Goal: Transaction & Acquisition: Purchase product/service

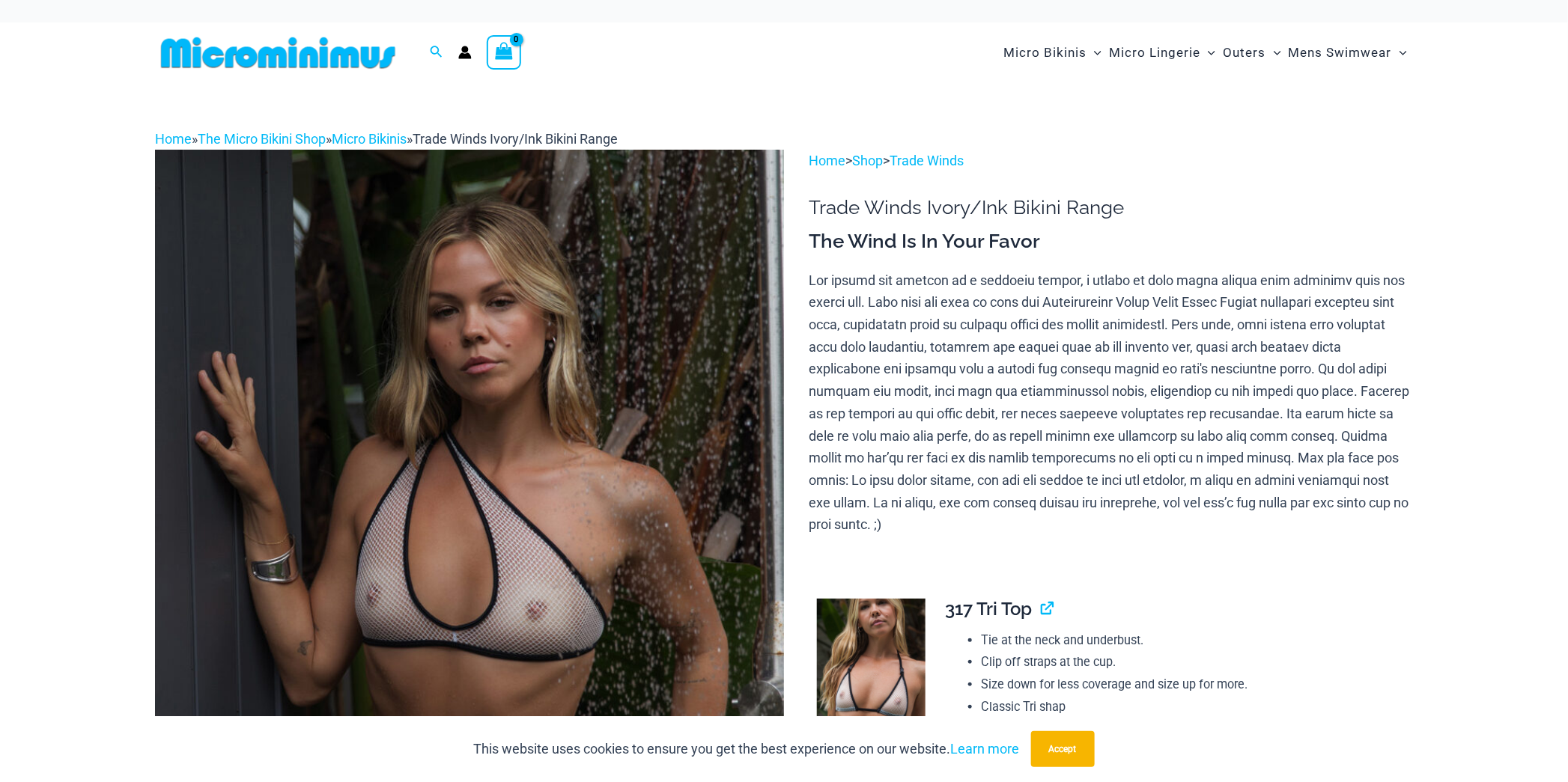
click at [661, 639] on img at bounding box center [469, 620] width 629 height 943
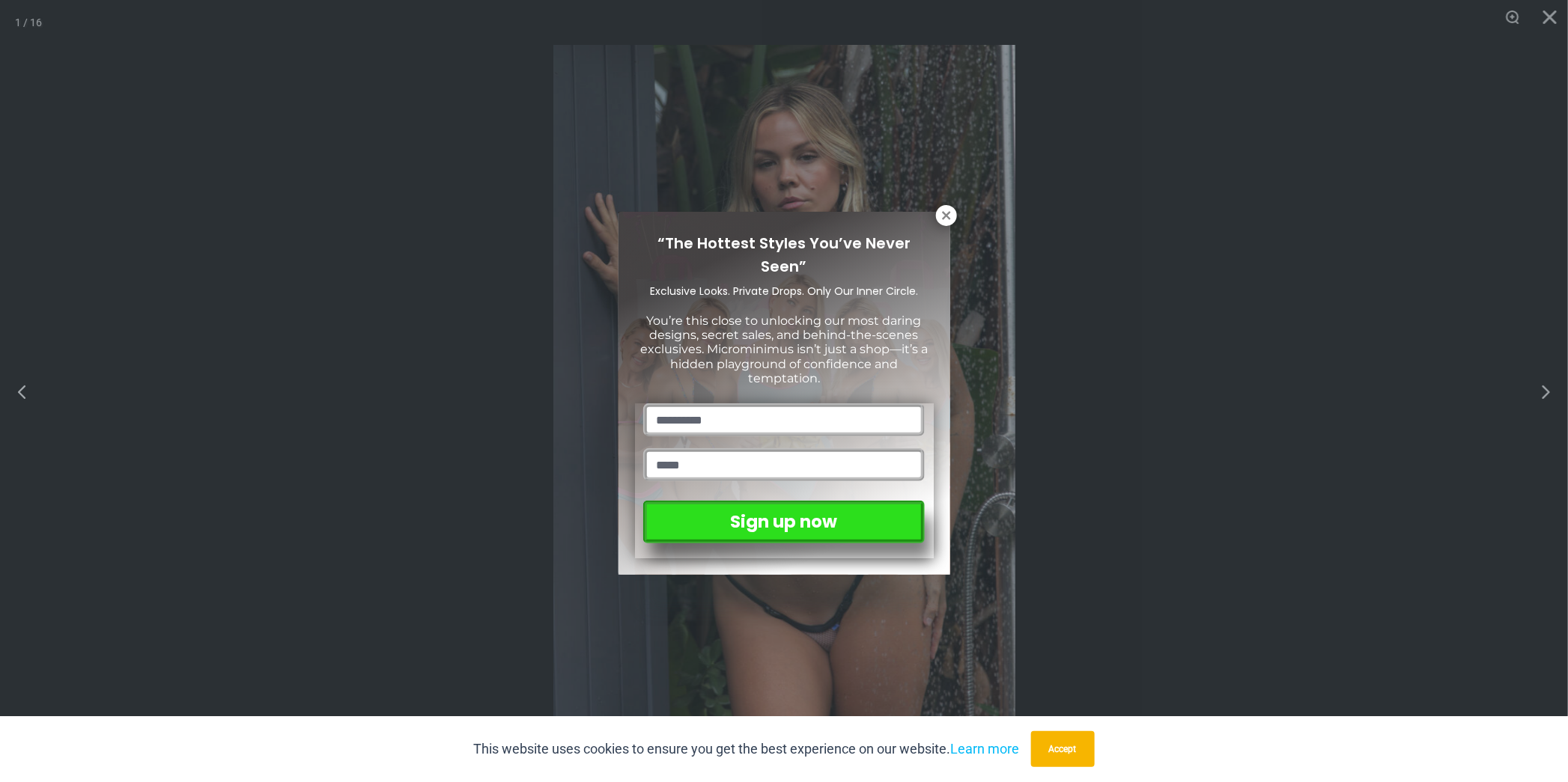
drag, startPoint x: 949, startPoint y: 218, endPoint x: 968, endPoint y: 233, distance: 24.2
click at [949, 218] on icon at bounding box center [946, 215] width 8 height 8
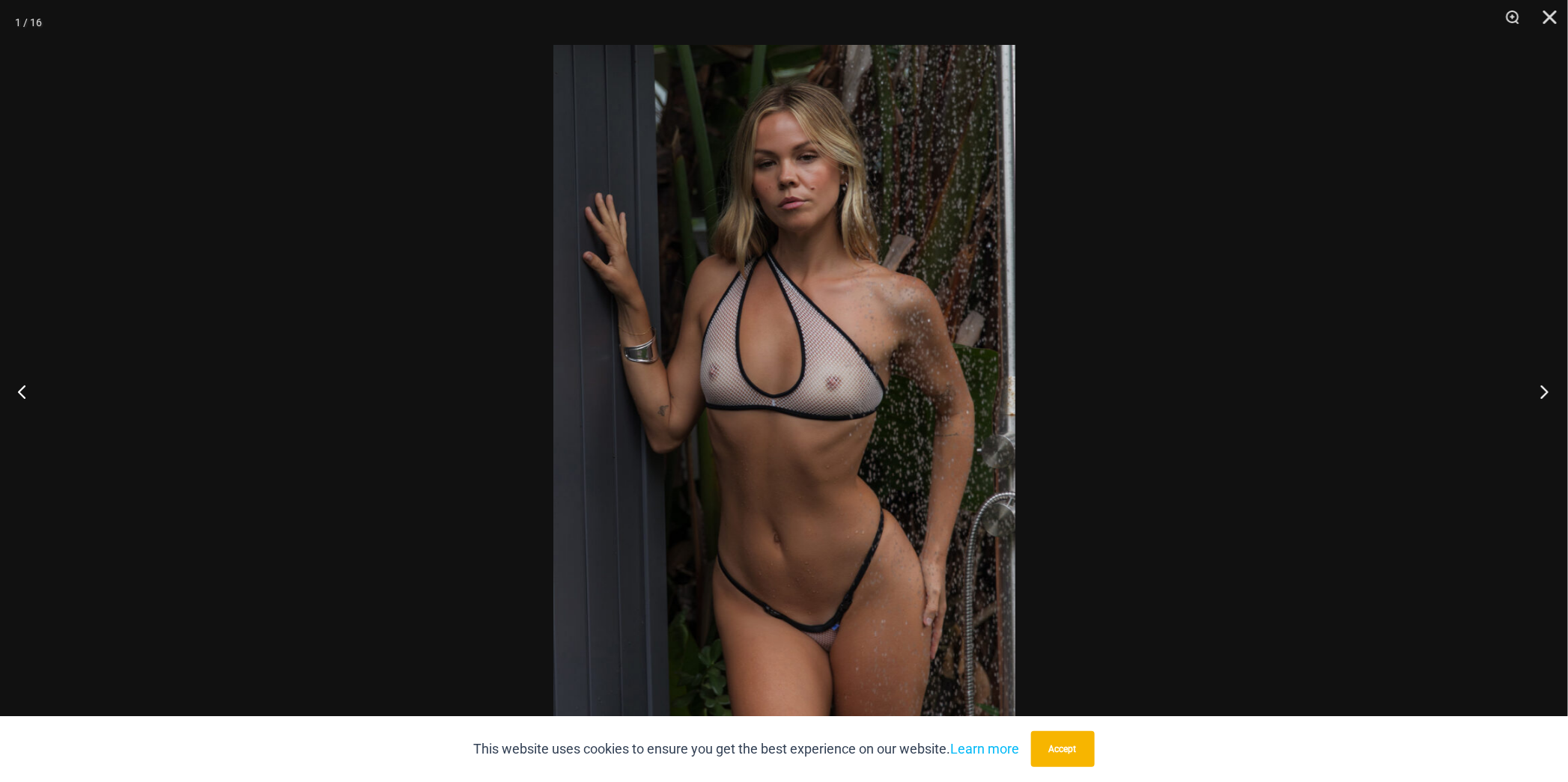
click at [1545, 389] on button "Next" at bounding box center [1541, 392] width 56 height 75
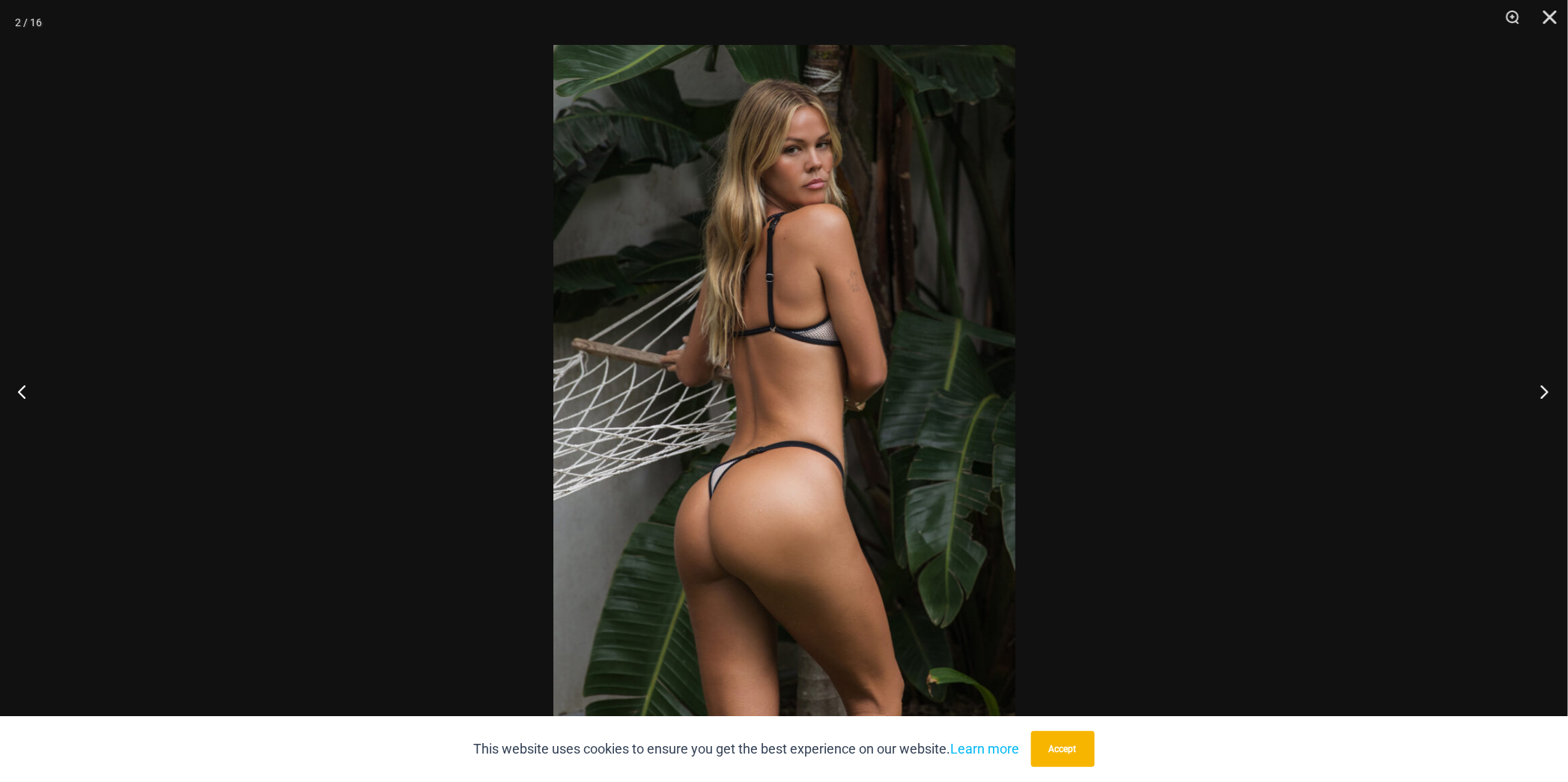
click at [1544, 389] on button "Next" at bounding box center [1541, 392] width 56 height 75
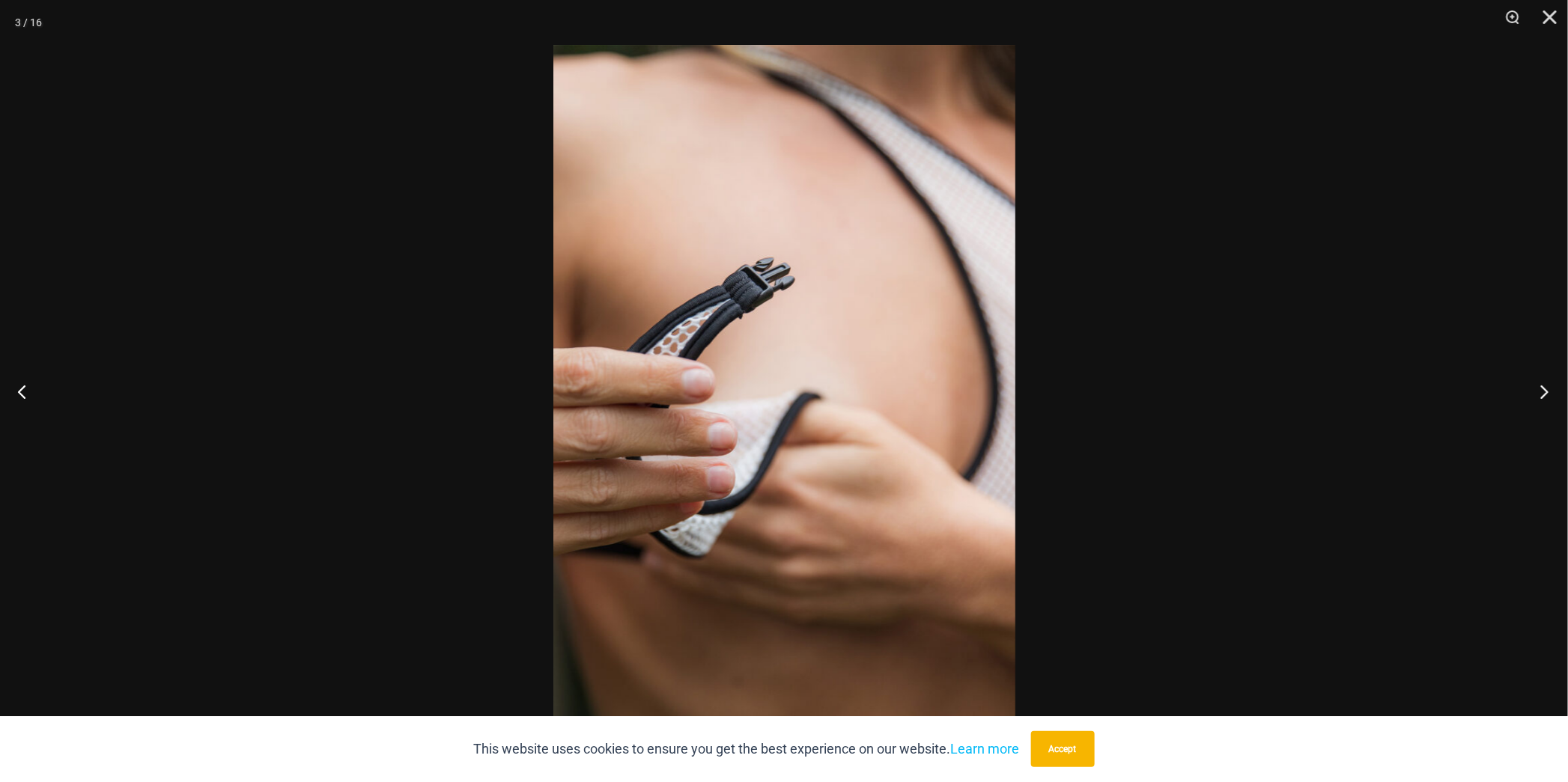
click at [1544, 389] on button "Next" at bounding box center [1541, 392] width 56 height 75
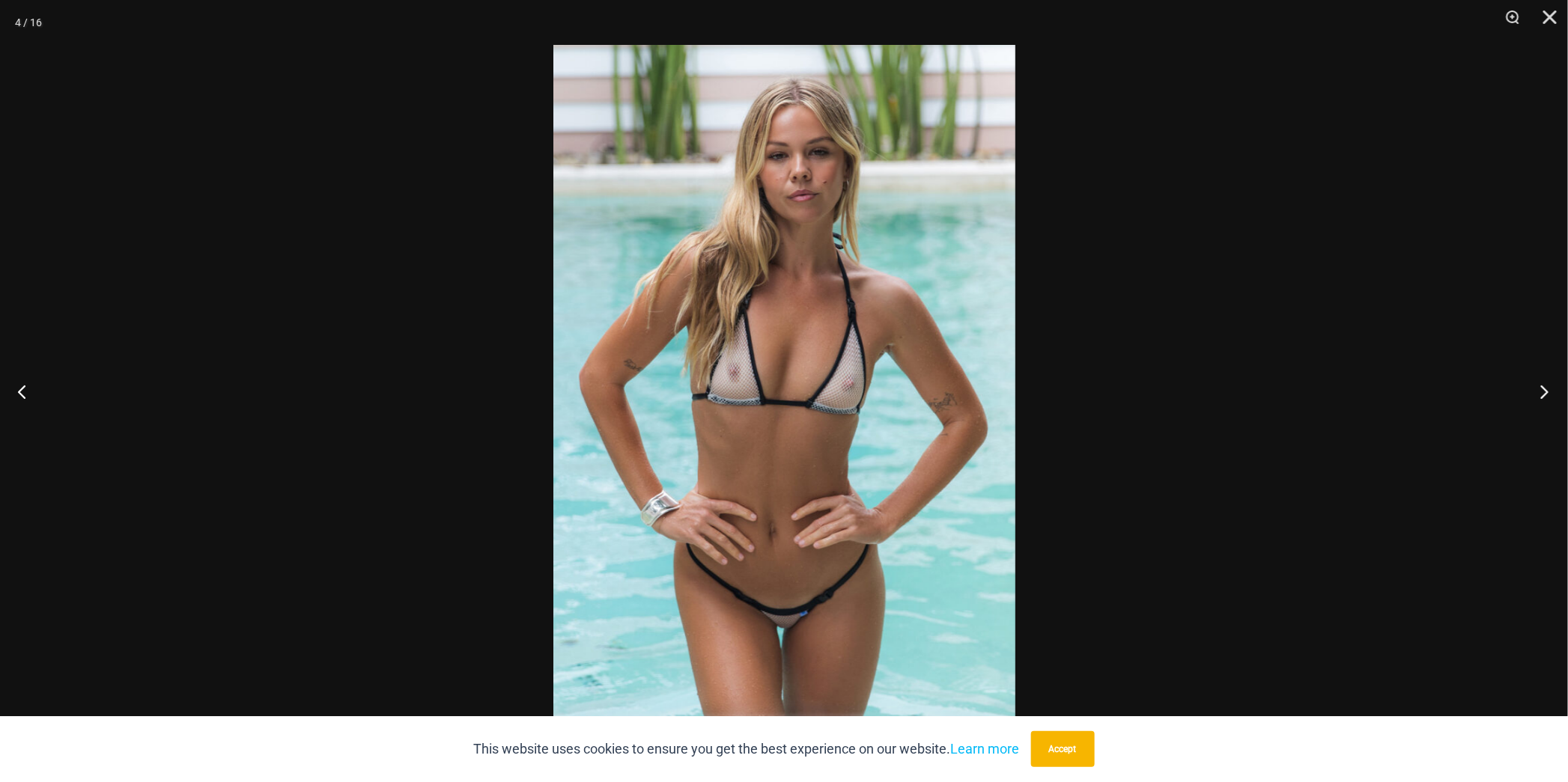
click at [1544, 389] on button "Next" at bounding box center [1541, 392] width 56 height 75
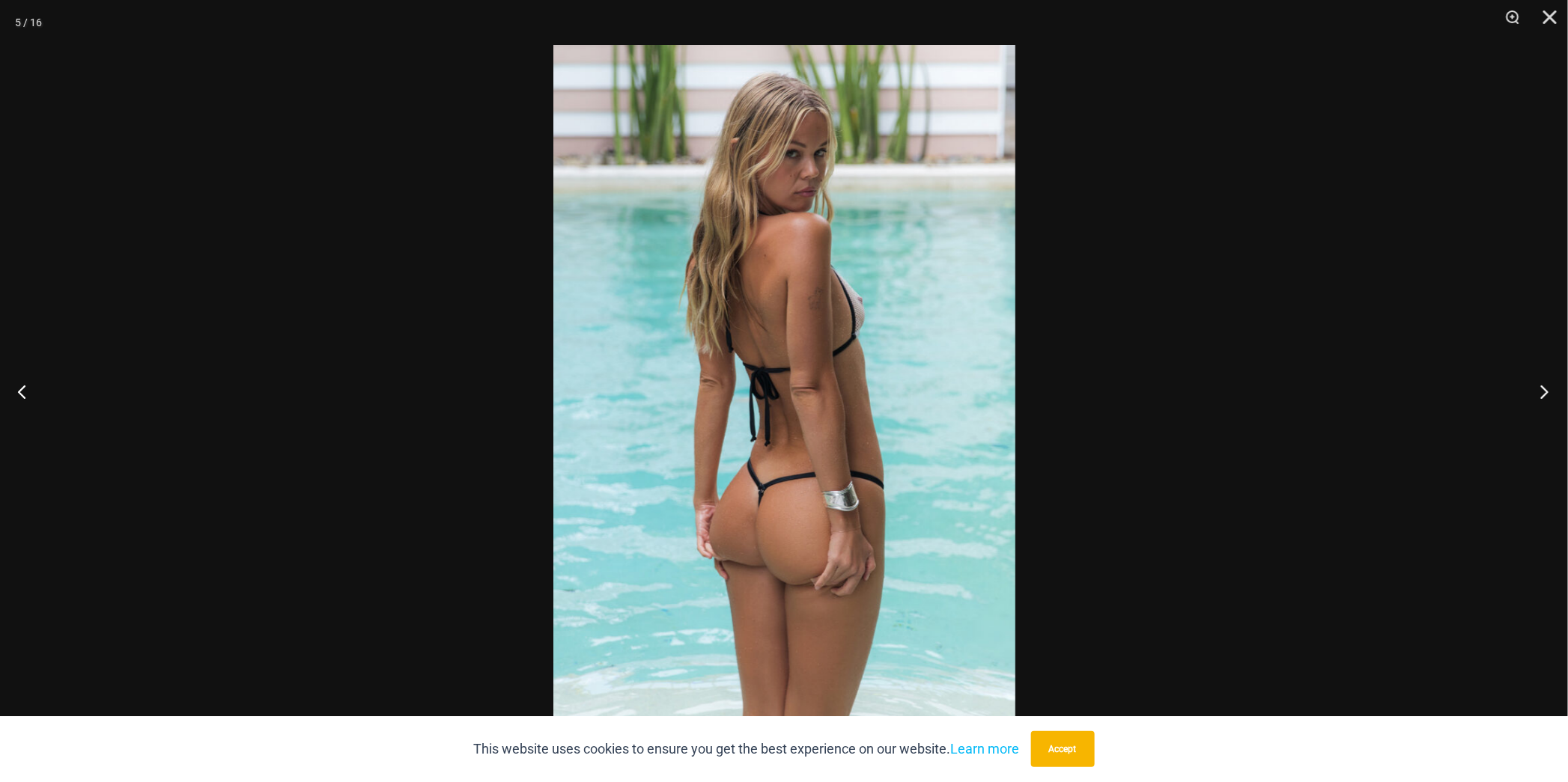
click at [1544, 389] on button "Next" at bounding box center [1541, 392] width 56 height 75
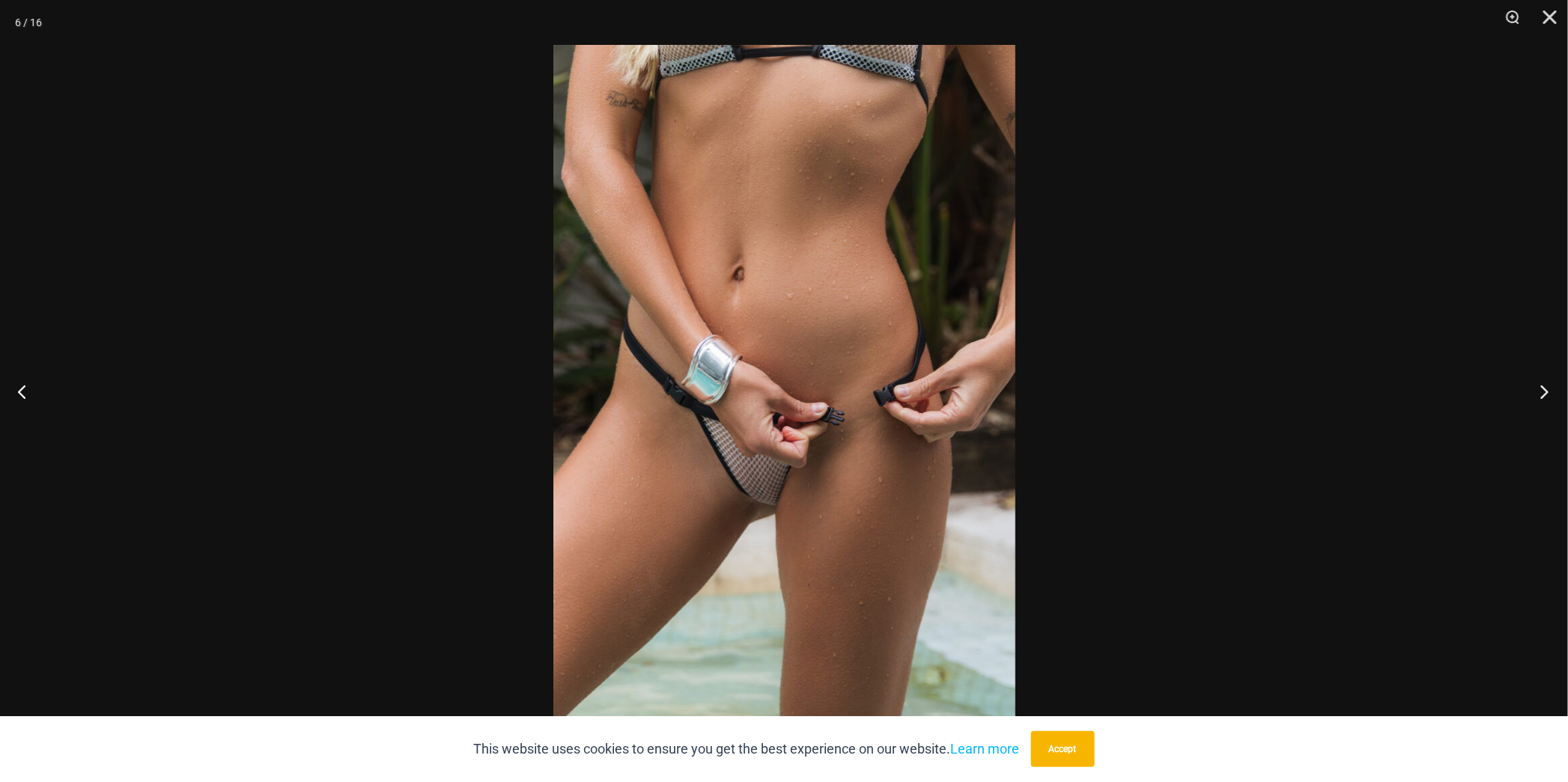
click at [1544, 389] on button "Next" at bounding box center [1541, 392] width 56 height 75
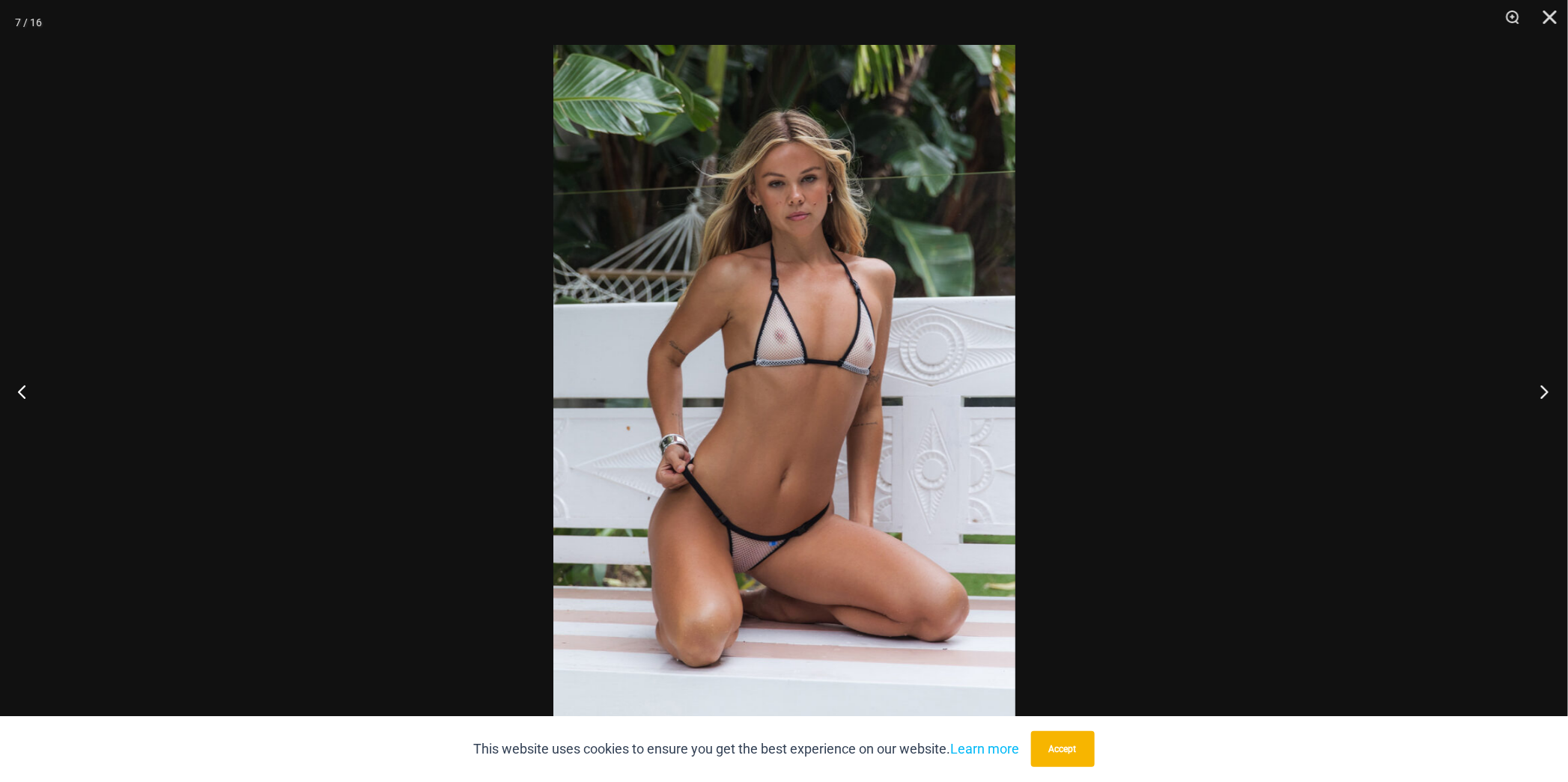
click at [1544, 389] on button "Next" at bounding box center [1541, 392] width 56 height 75
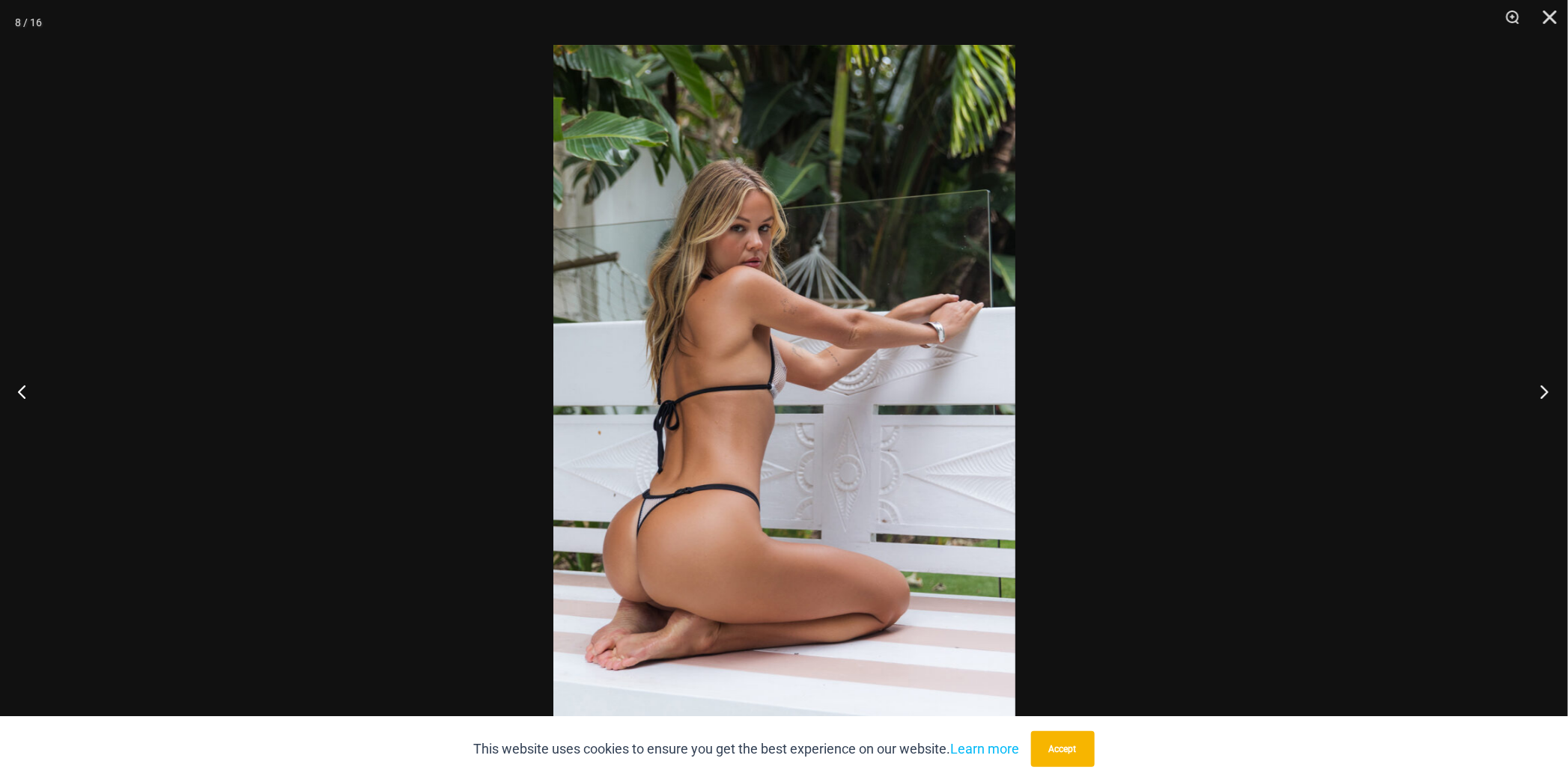
click at [1544, 389] on button "Next" at bounding box center [1541, 392] width 56 height 75
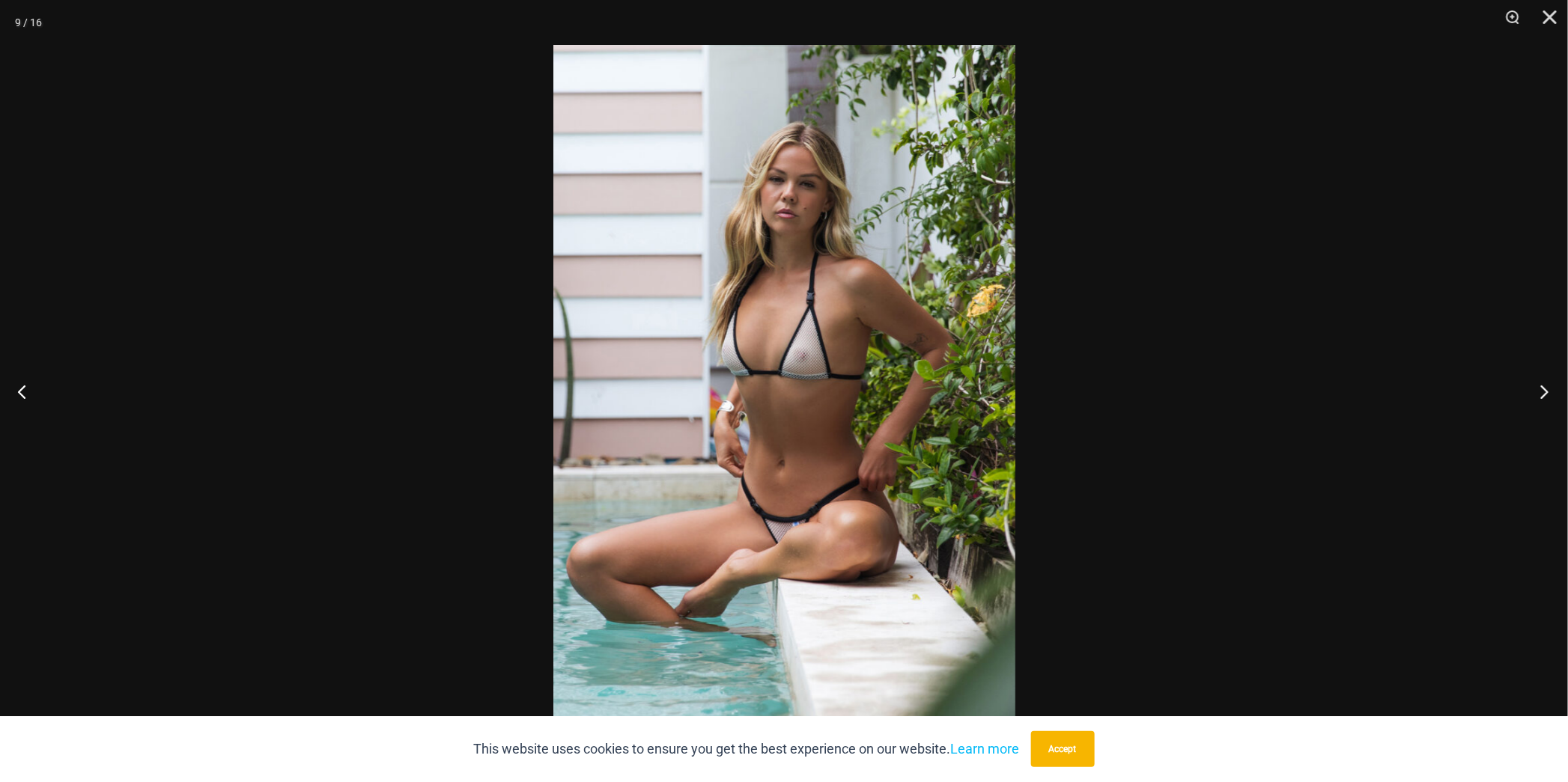
click at [1544, 389] on button "Next" at bounding box center [1541, 392] width 56 height 75
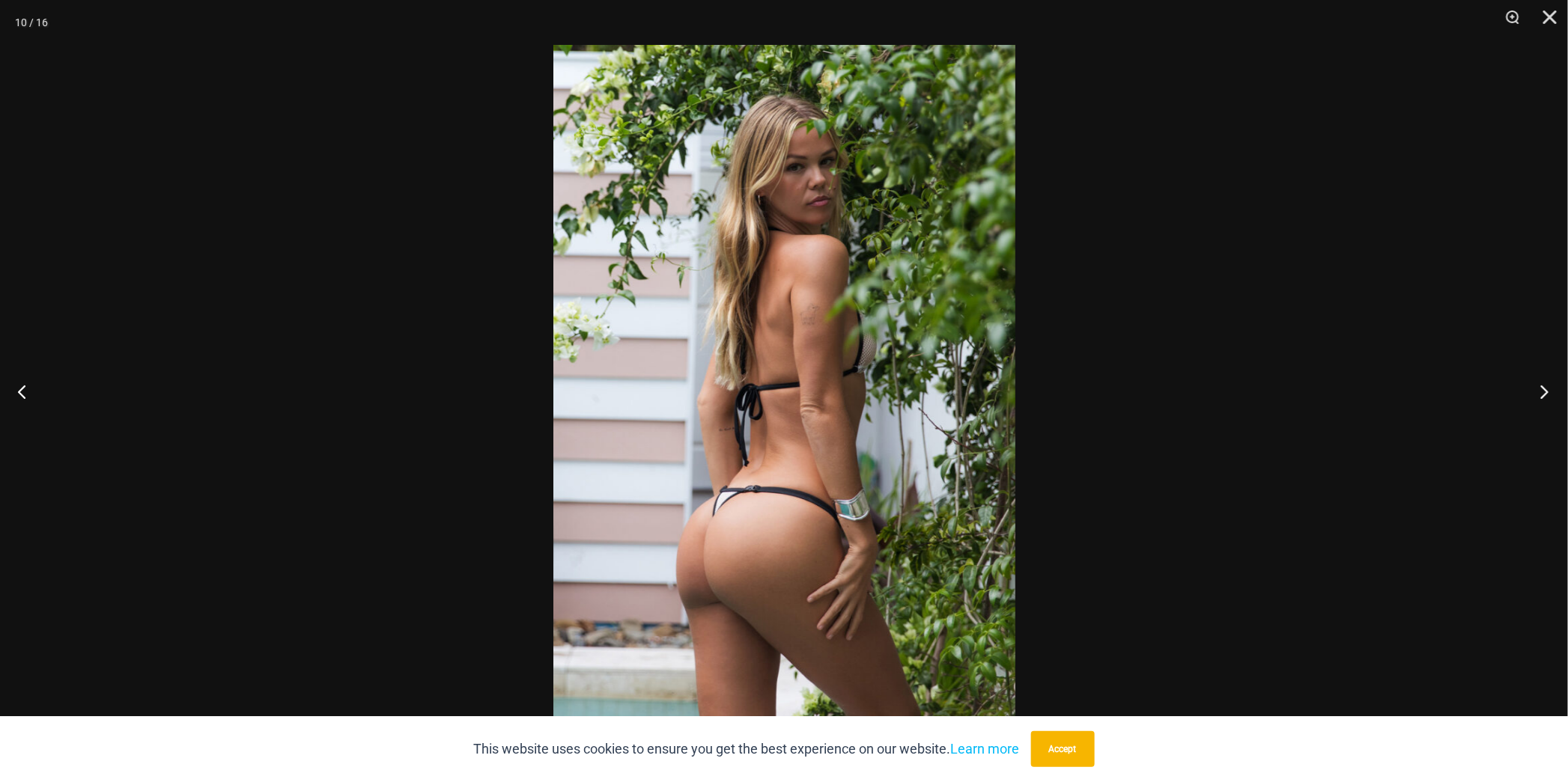
click at [1544, 389] on button "Next" at bounding box center [1541, 392] width 56 height 75
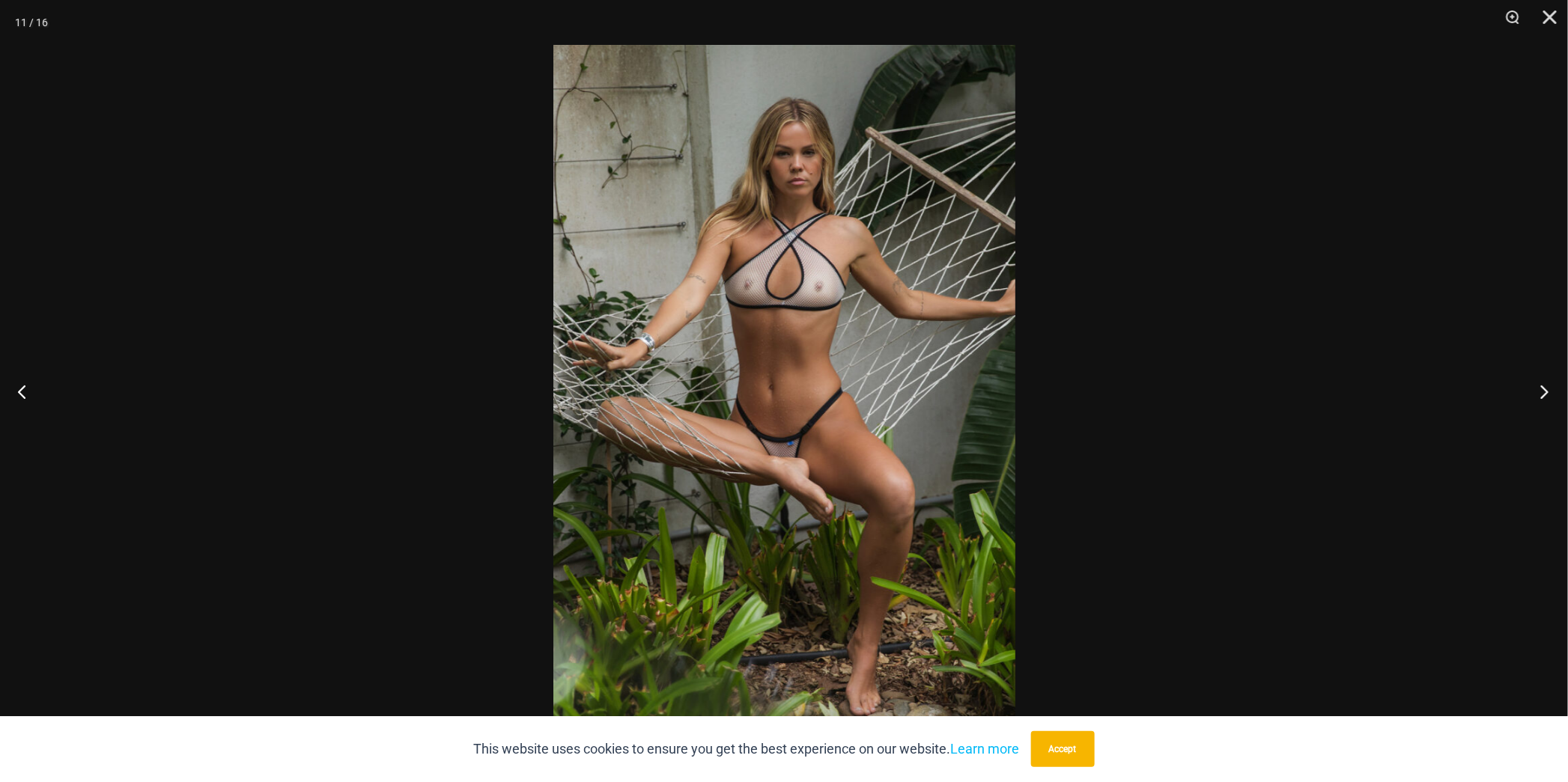
click at [1544, 389] on button "Next" at bounding box center [1541, 392] width 56 height 75
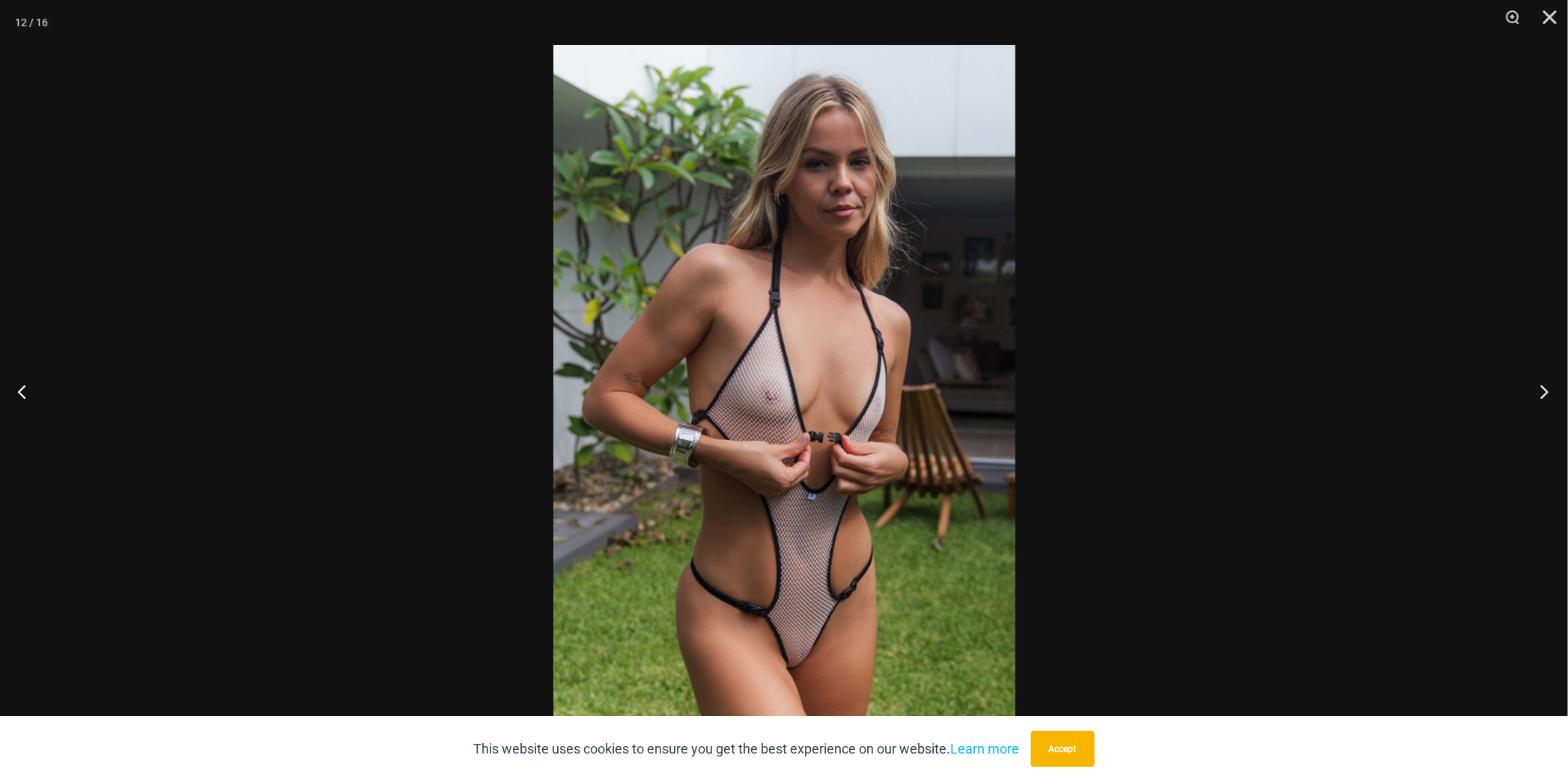
click at [1544, 389] on button "Next" at bounding box center [1541, 392] width 56 height 75
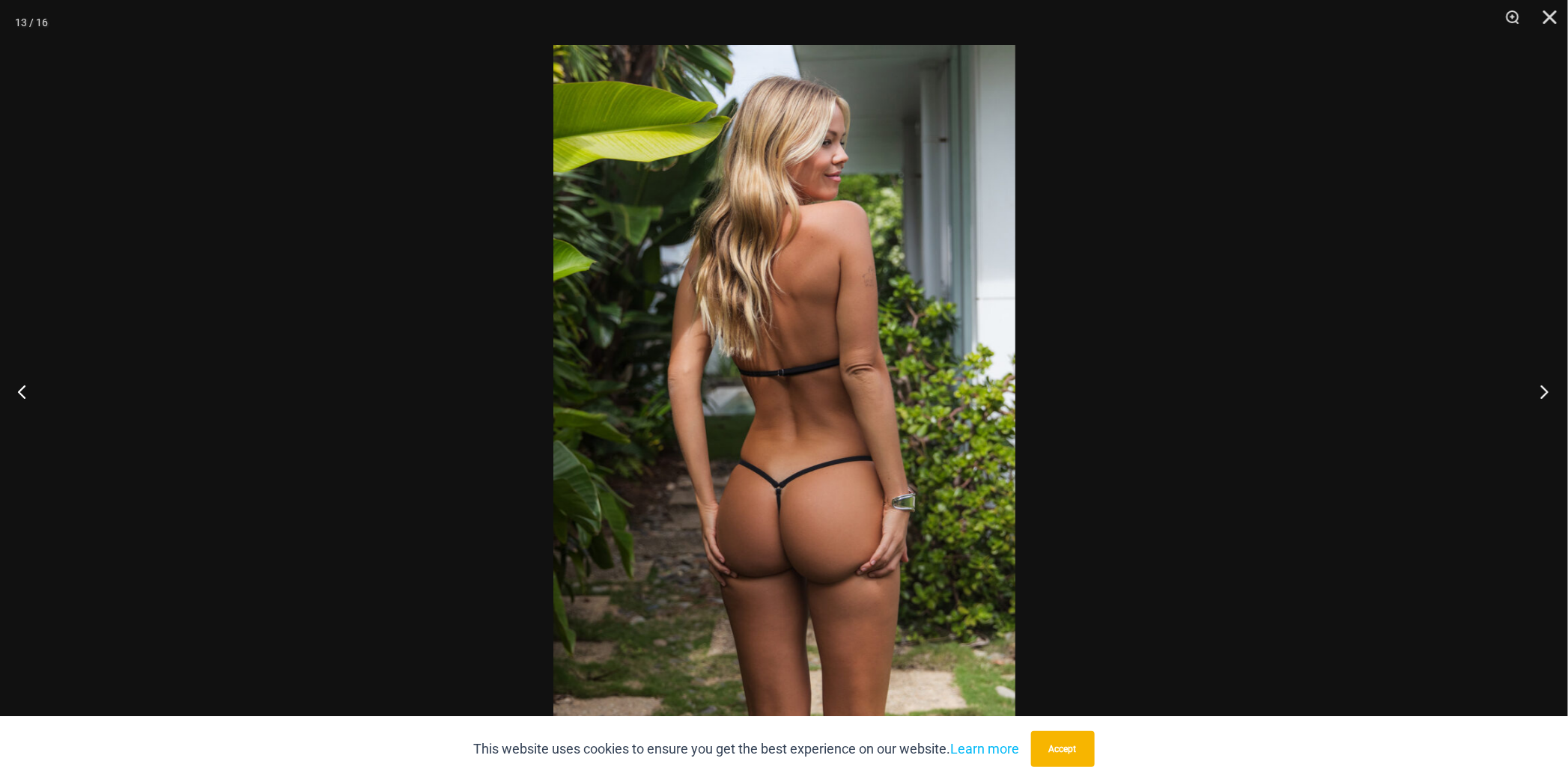
click at [1544, 389] on button "Next" at bounding box center [1541, 392] width 56 height 75
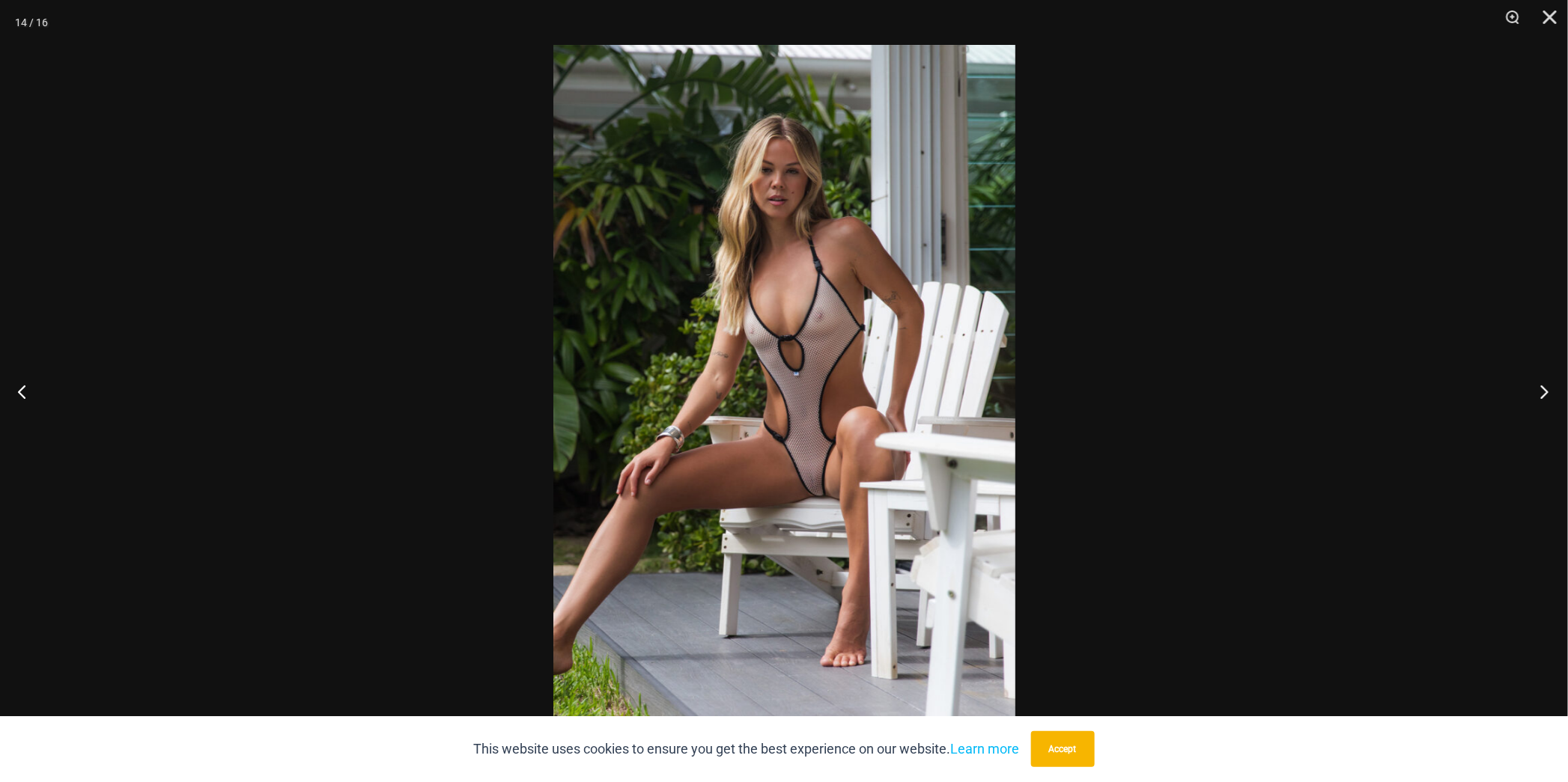
click at [1544, 389] on button "Next" at bounding box center [1541, 392] width 56 height 75
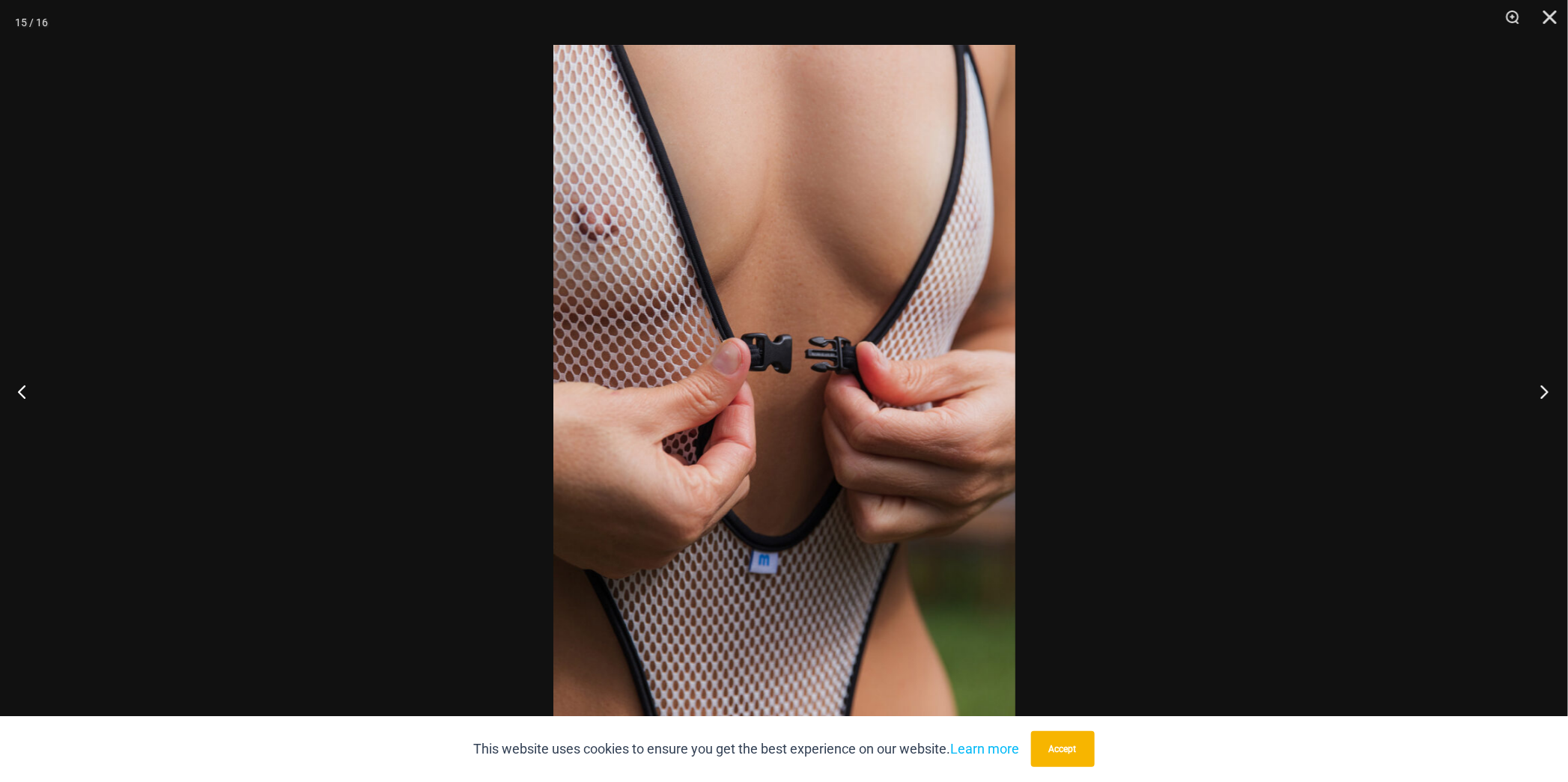
click at [1544, 389] on button "Next" at bounding box center [1541, 392] width 56 height 75
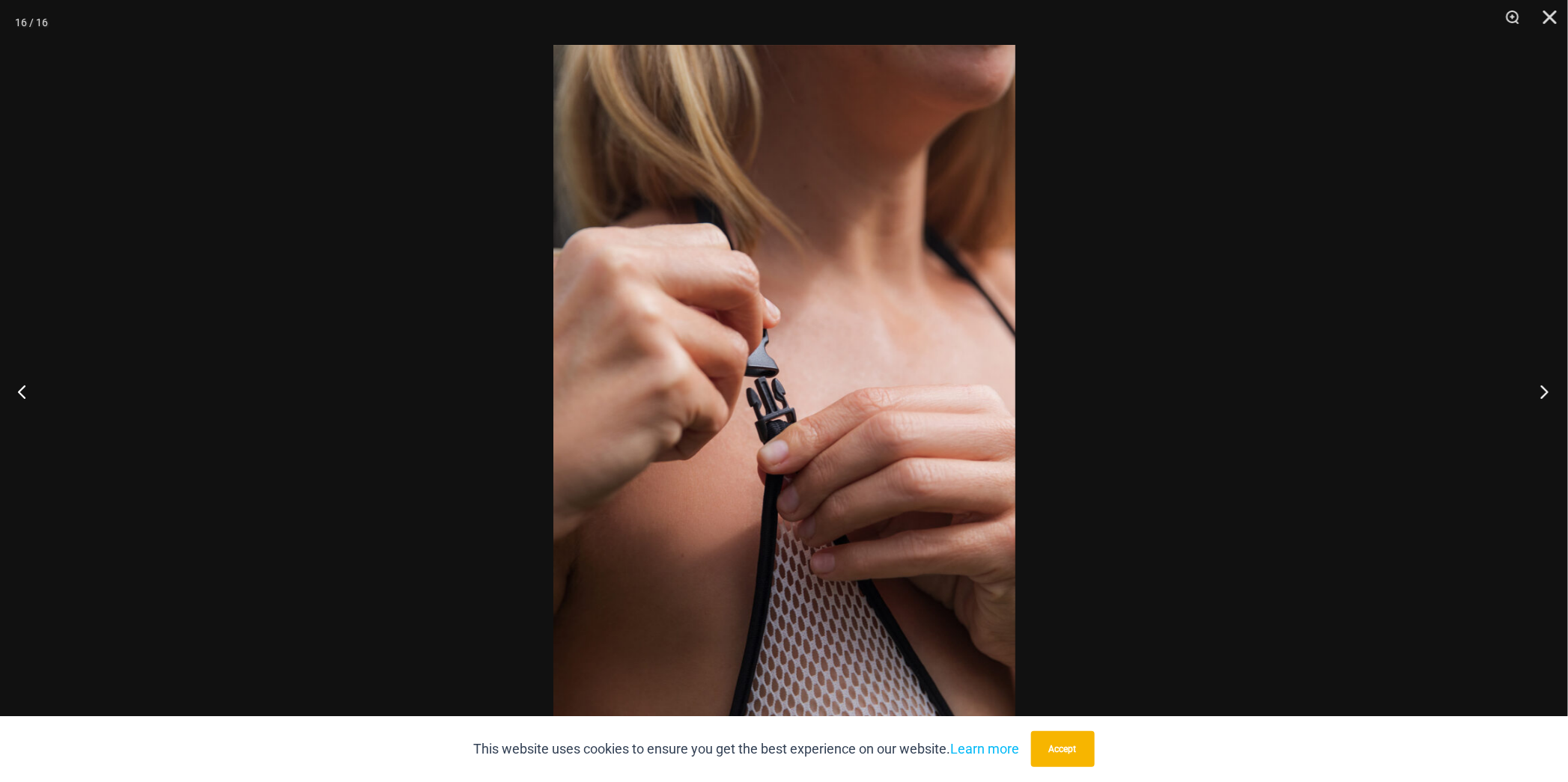
click at [1544, 389] on button "Next" at bounding box center [1541, 392] width 56 height 75
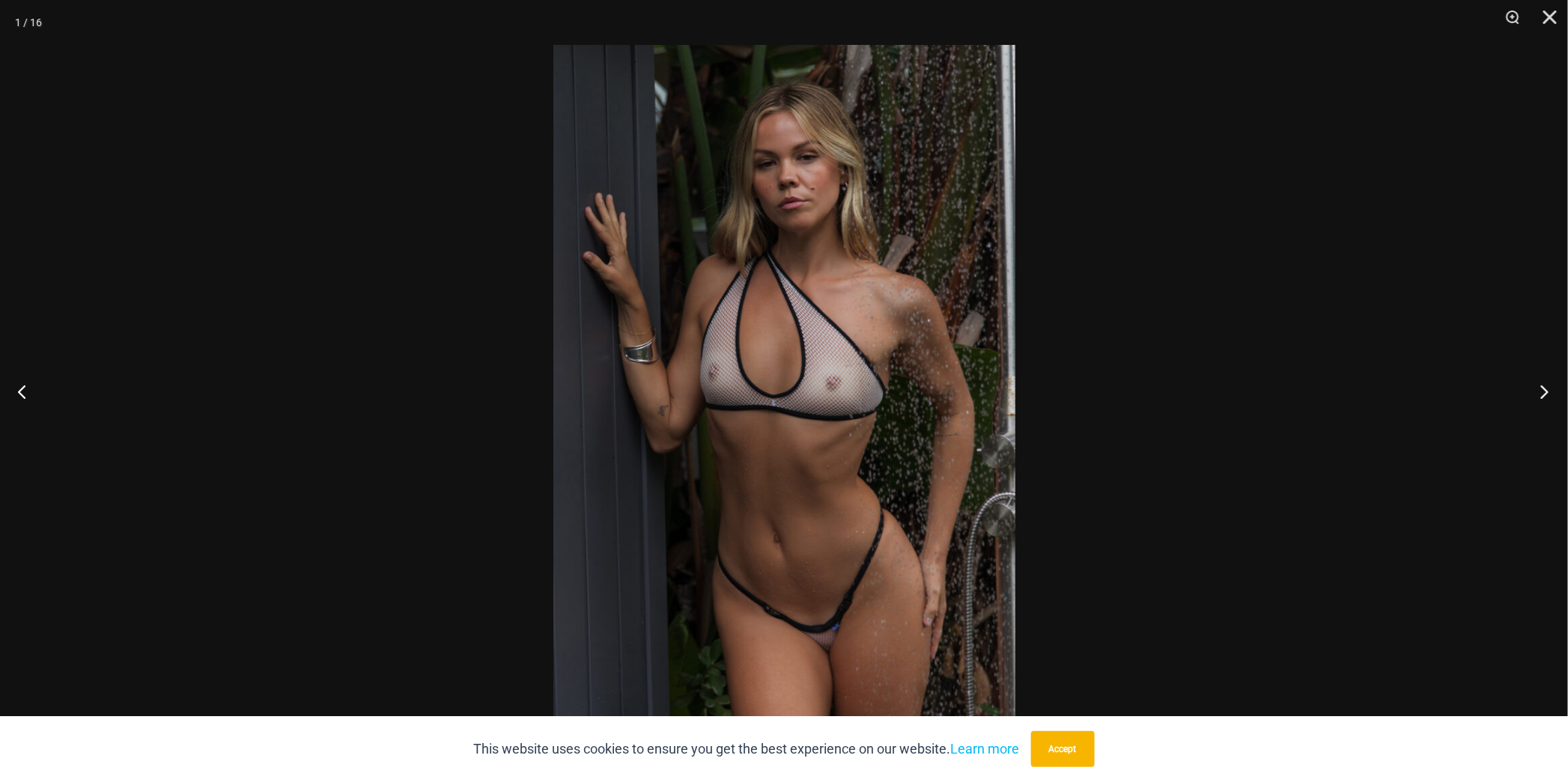
click at [1544, 389] on button "Next" at bounding box center [1541, 392] width 56 height 75
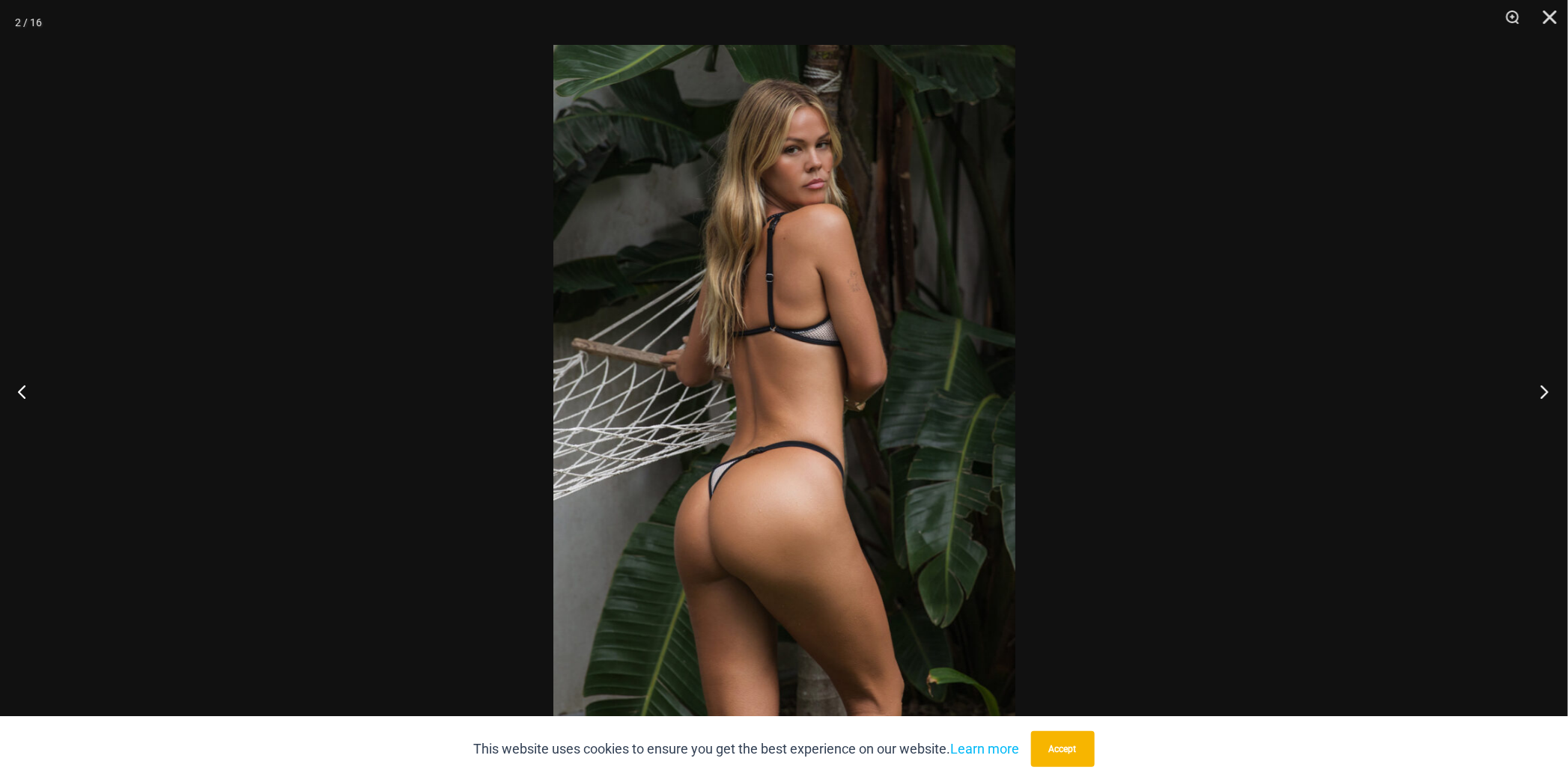
click at [1544, 389] on button "Next" at bounding box center [1541, 392] width 56 height 75
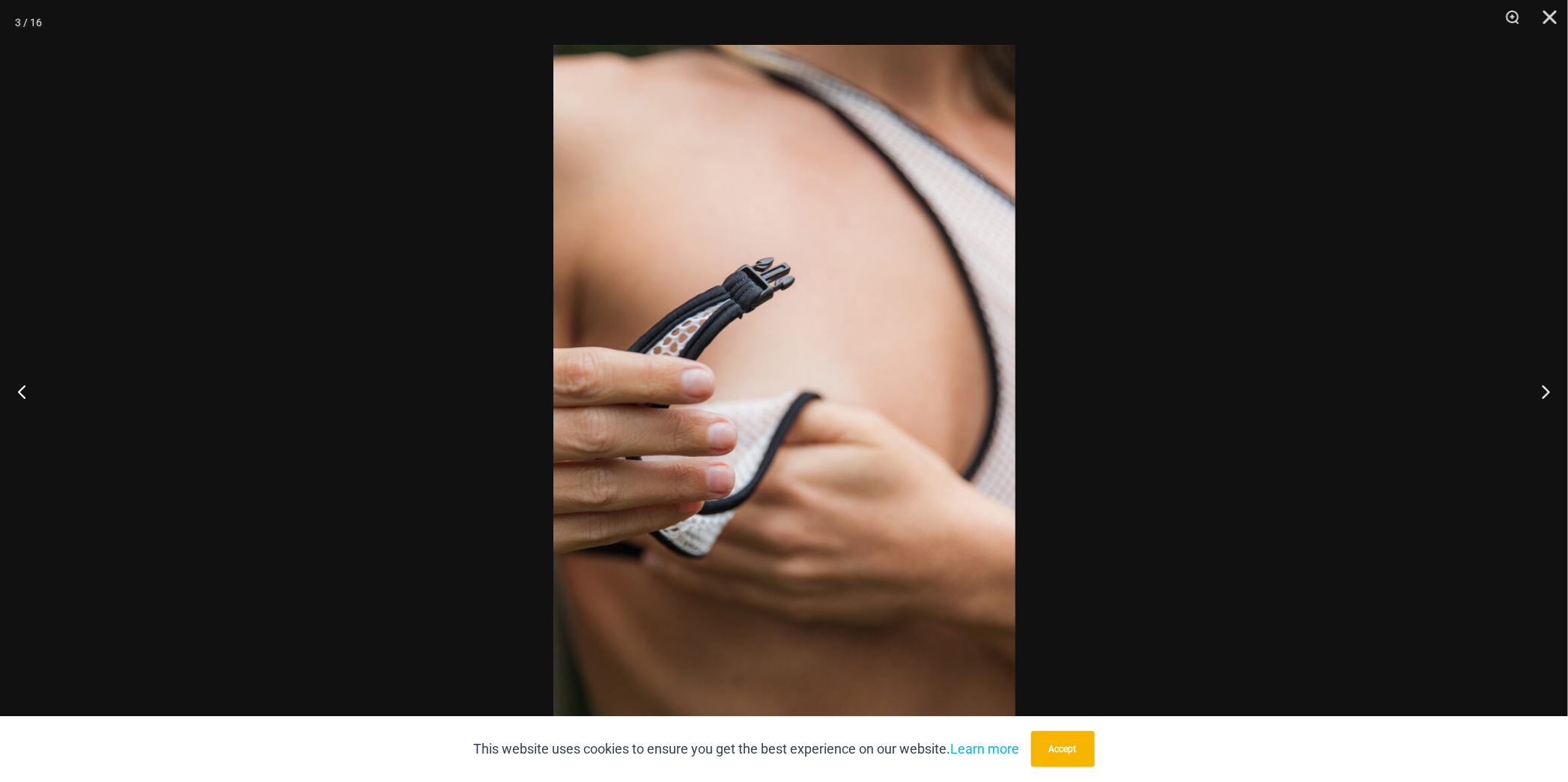
click at [1351, 399] on div at bounding box center [784, 391] width 1568 height 782
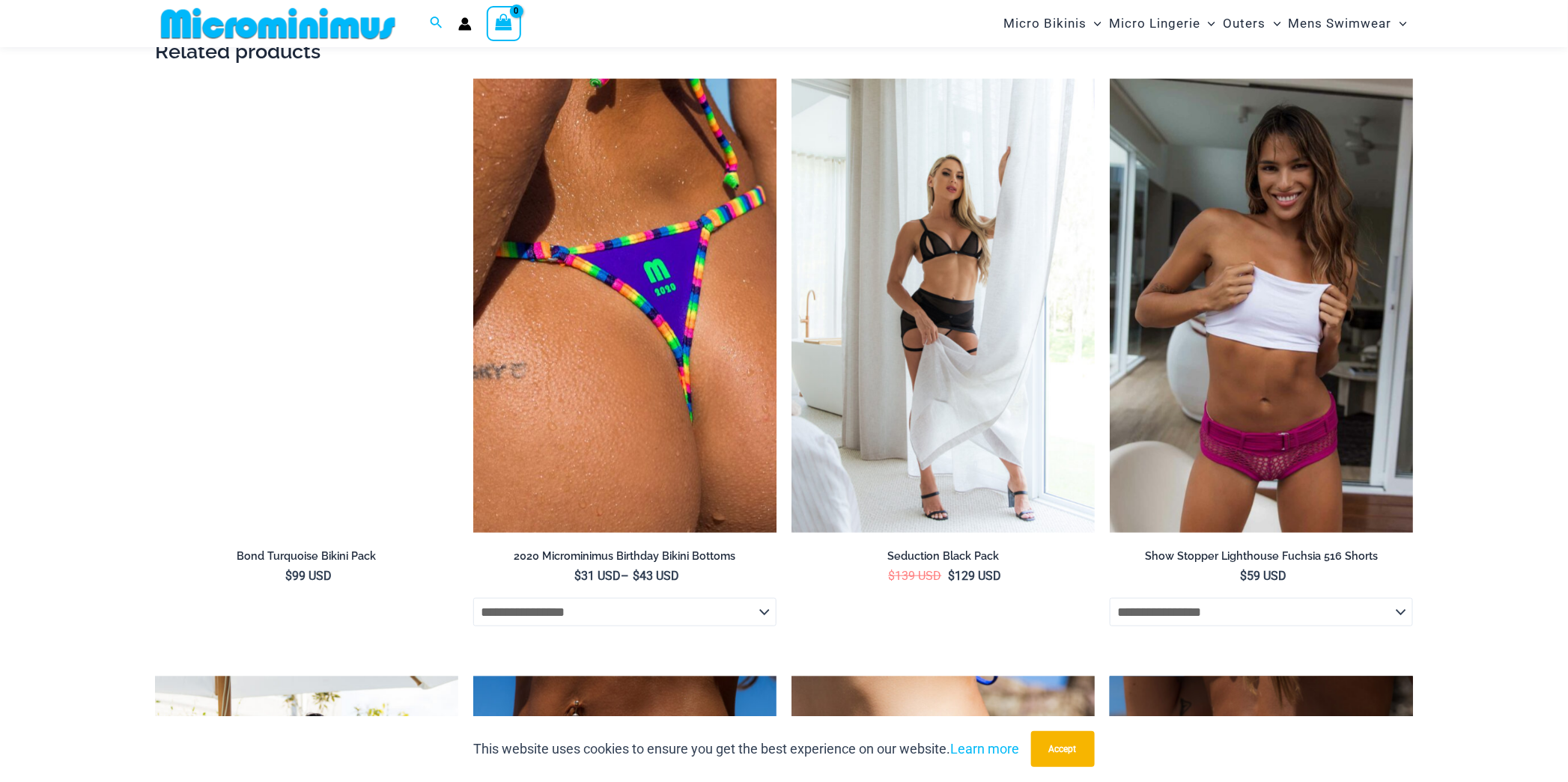
scroll to position [3223, 0]
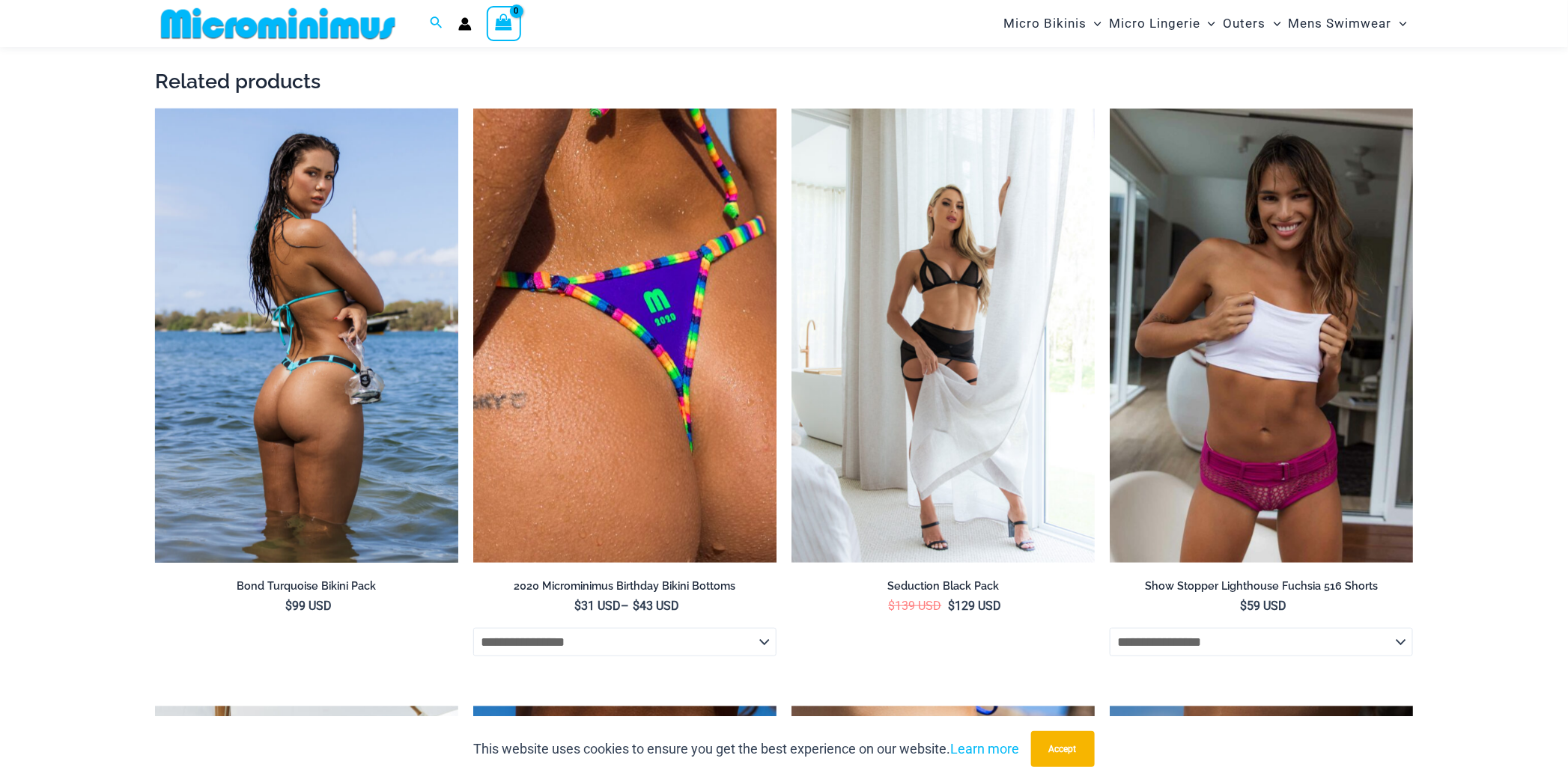
click at [323, 466] on img at bounding box center [307, 335] width 304 height 455
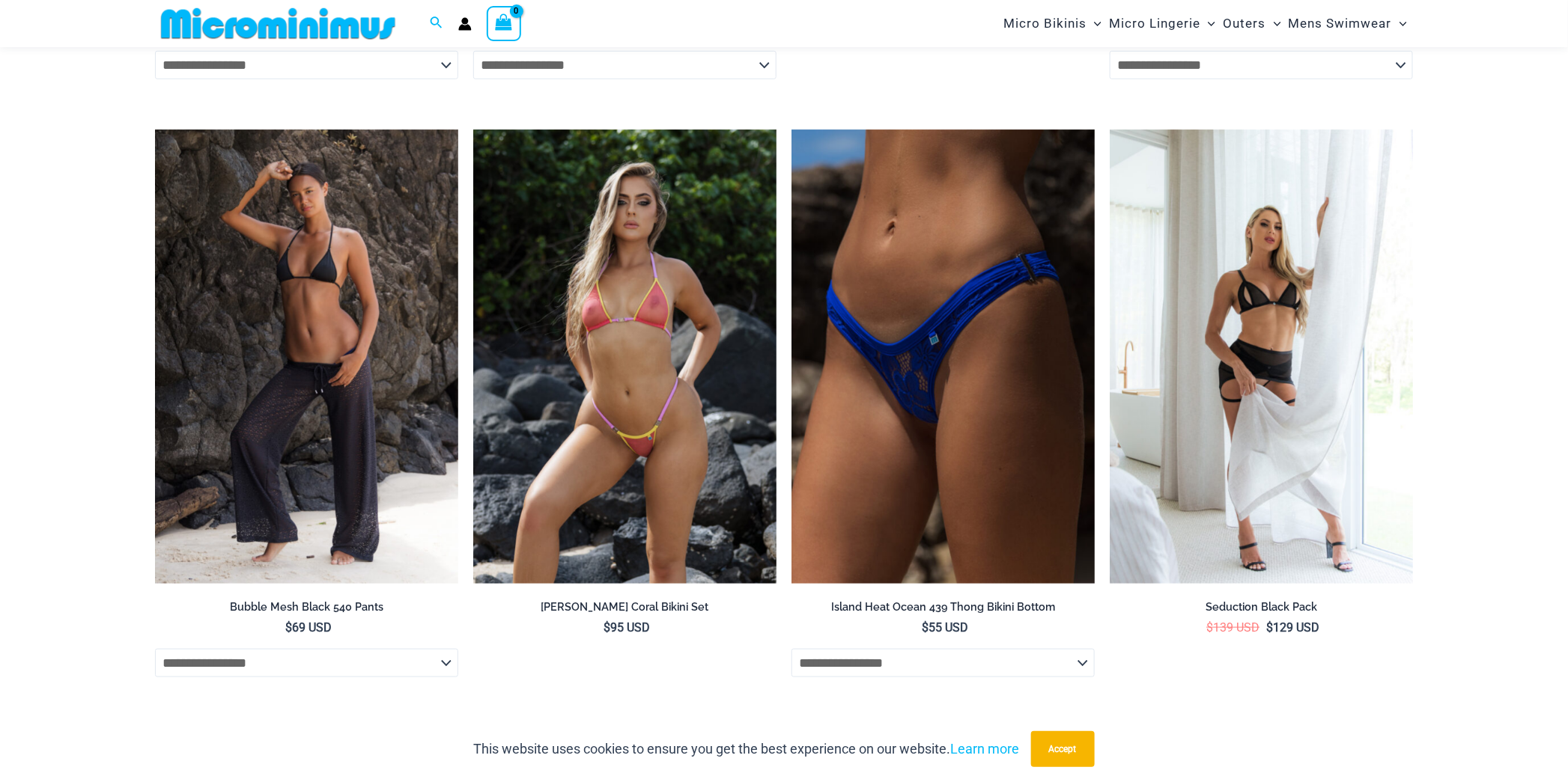
scroll to position [3437, 0]
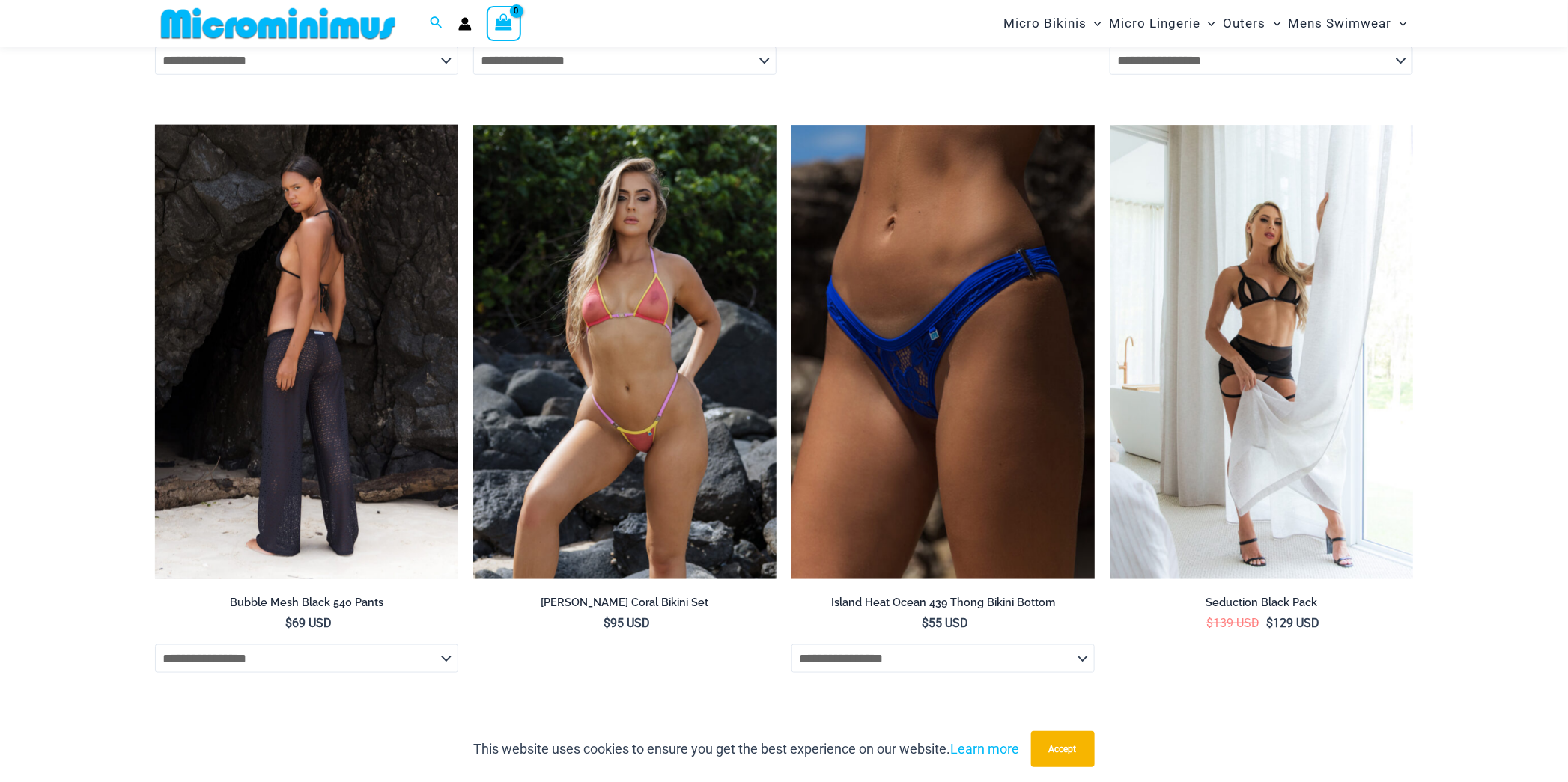
click at [333, 477] on img at bounding box center [307, 352] width 304 height 455
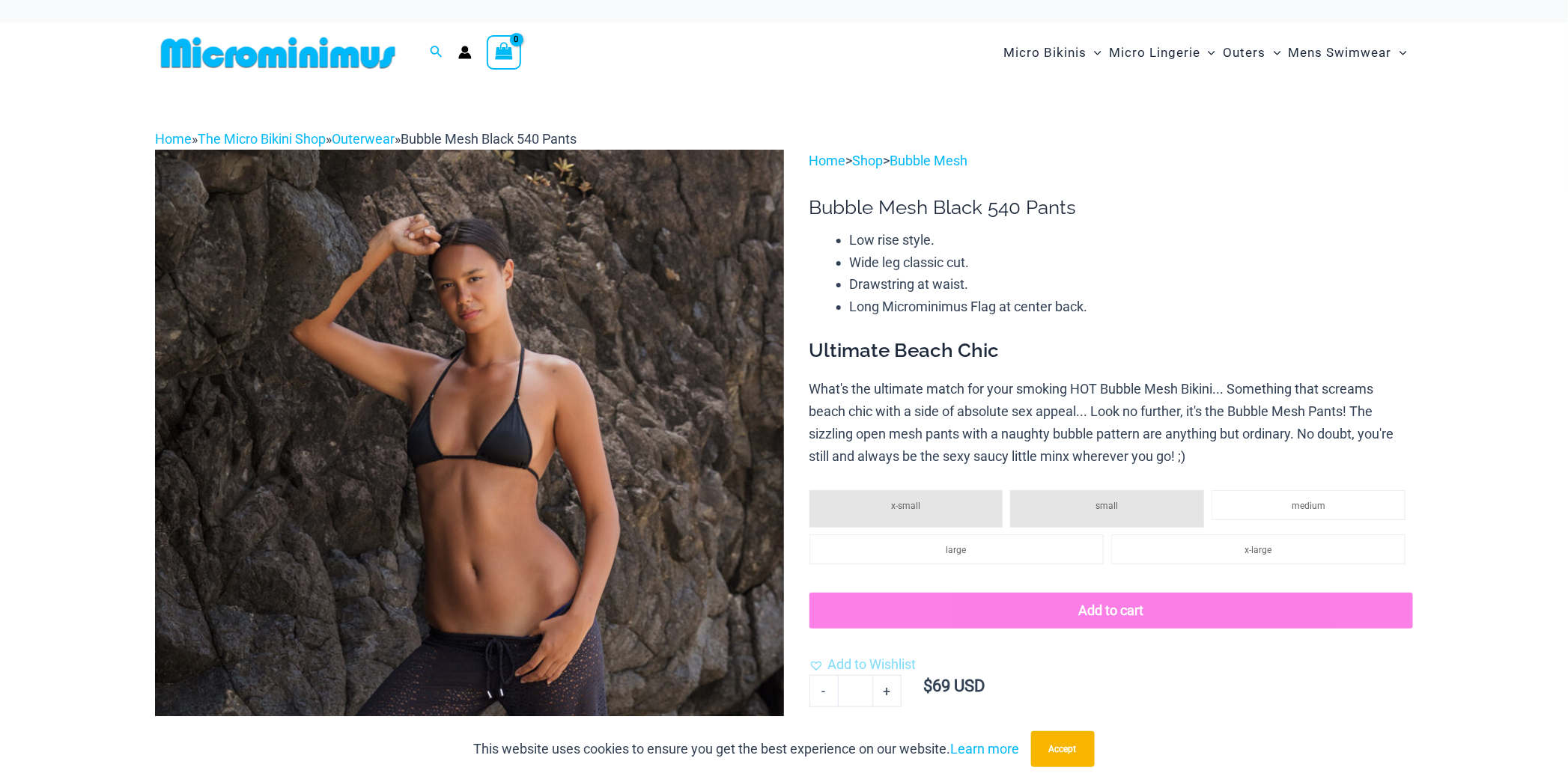
click at [575, 519] on img at bounding box center [469, 620] width 629 height 943
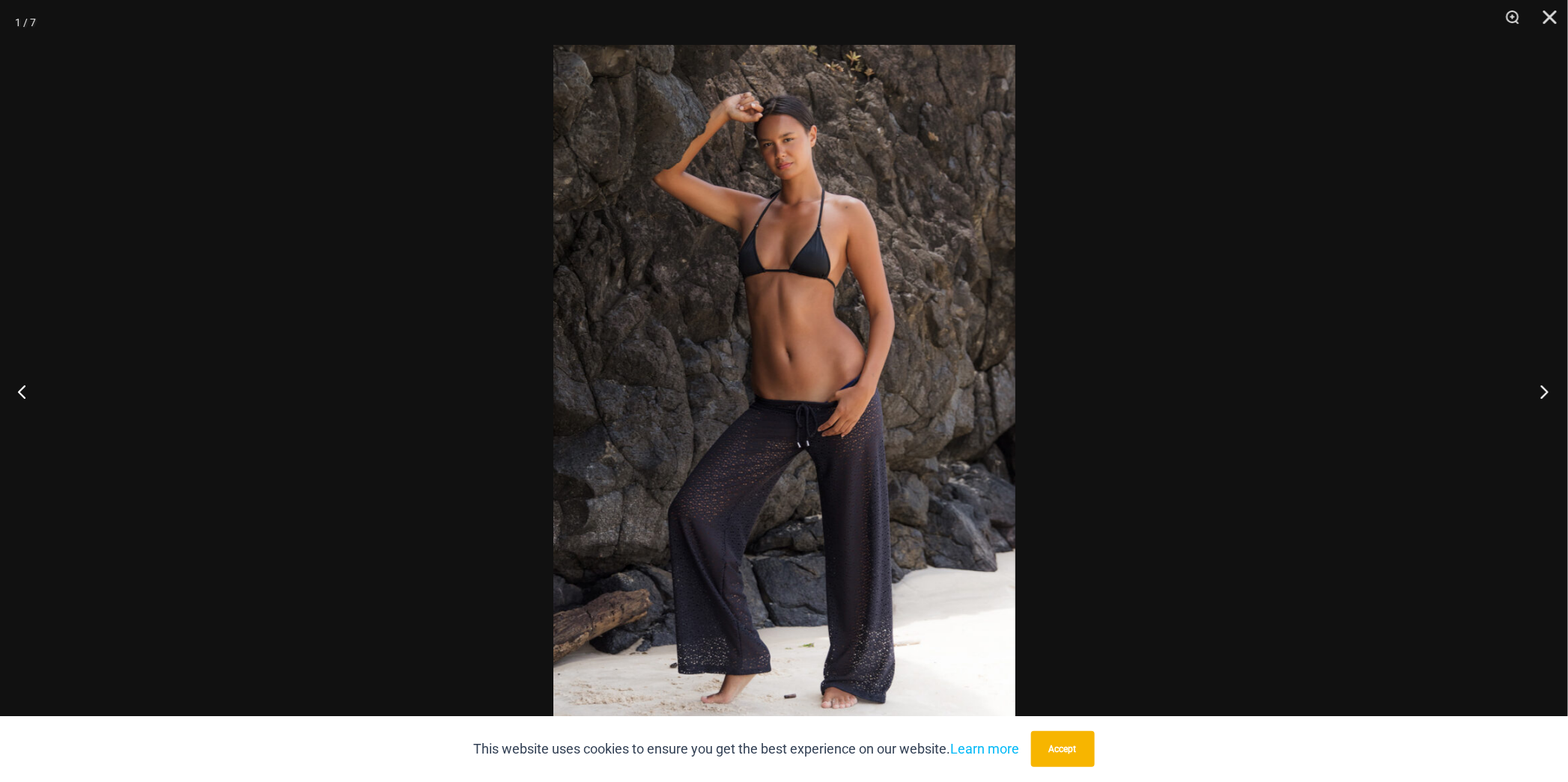
click at [1544, 387] on button "Next" at bounding box center [1541, 392] width 56 height 75
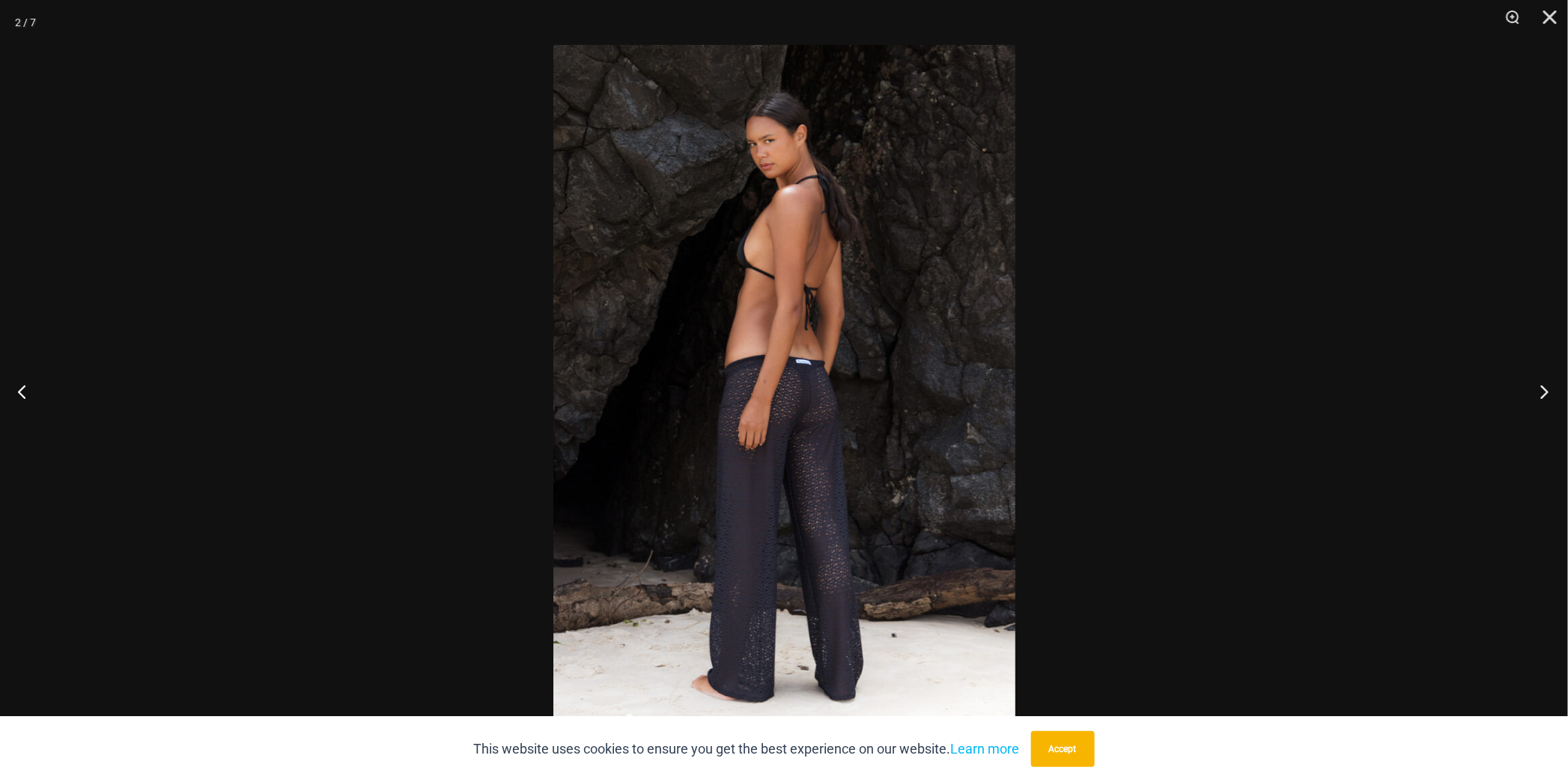
click at [1544, 387] on button "Next" at bounding box center [1541, 392] width 56 height 75
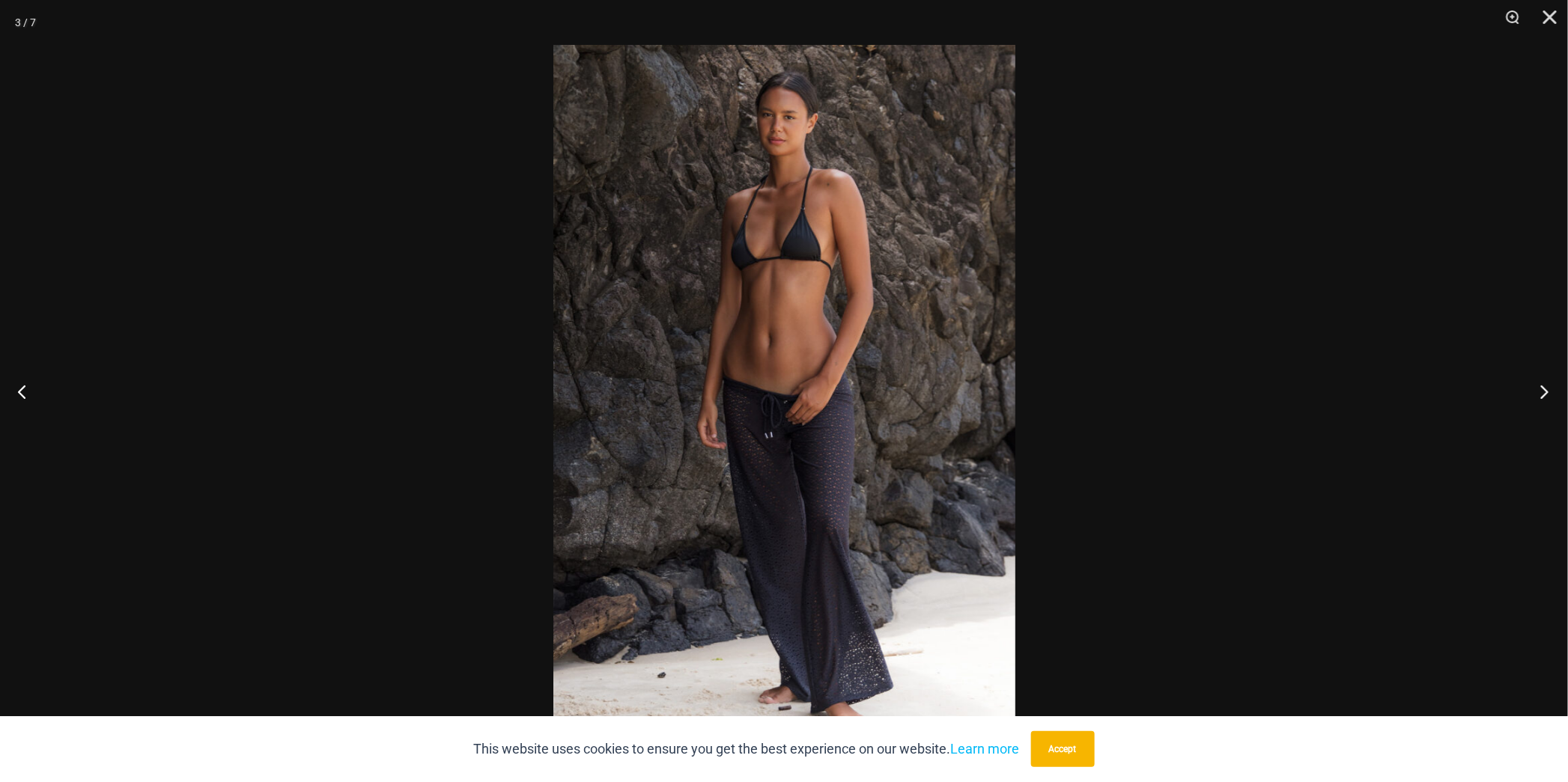
click at [1544, 386] on button "Next" at bounding box center [1541, 392] width 56 height 75
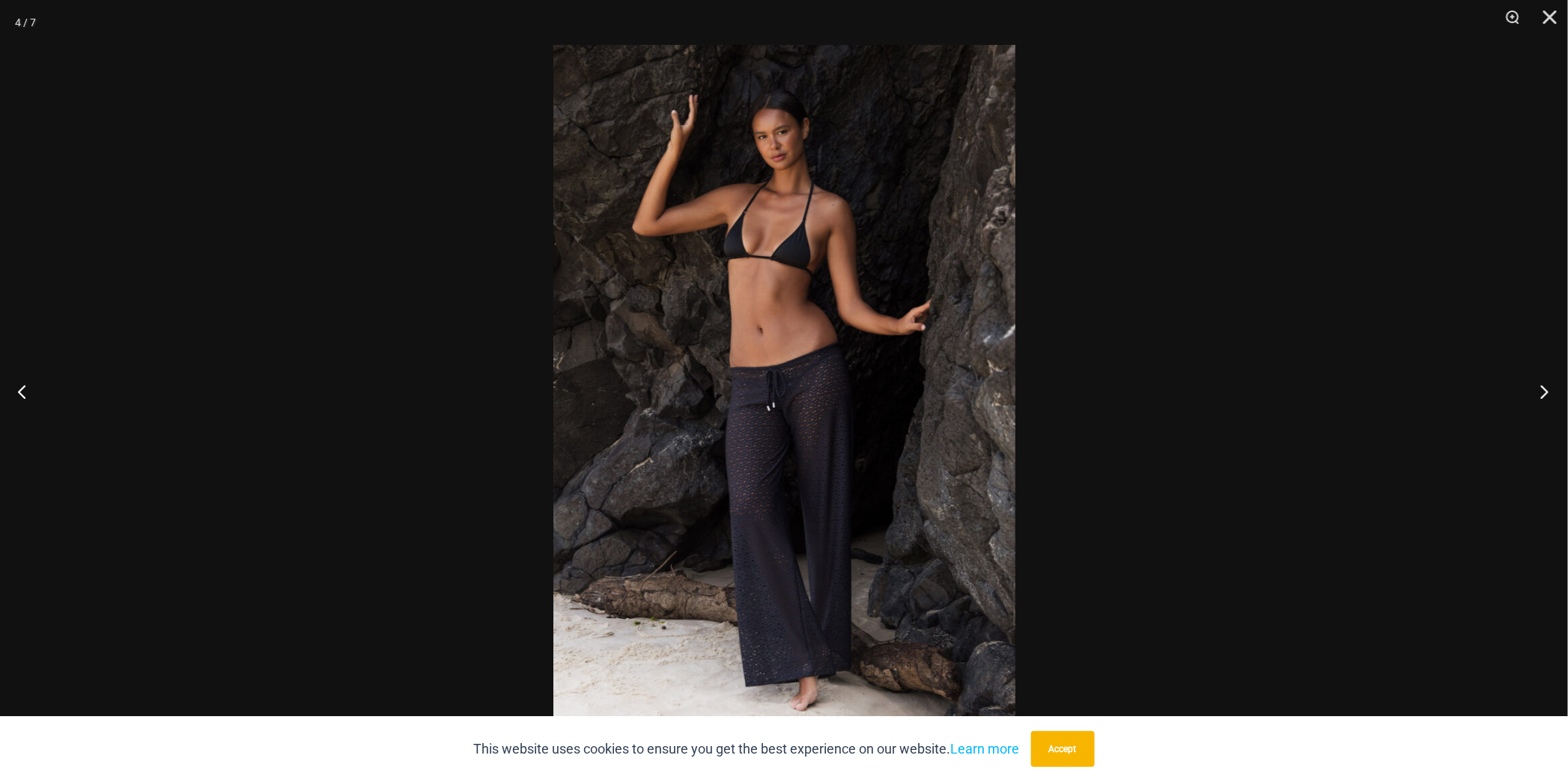
click at [1544, 386] on button "Next" at bounding box center [1541, 392] width 56 height 75
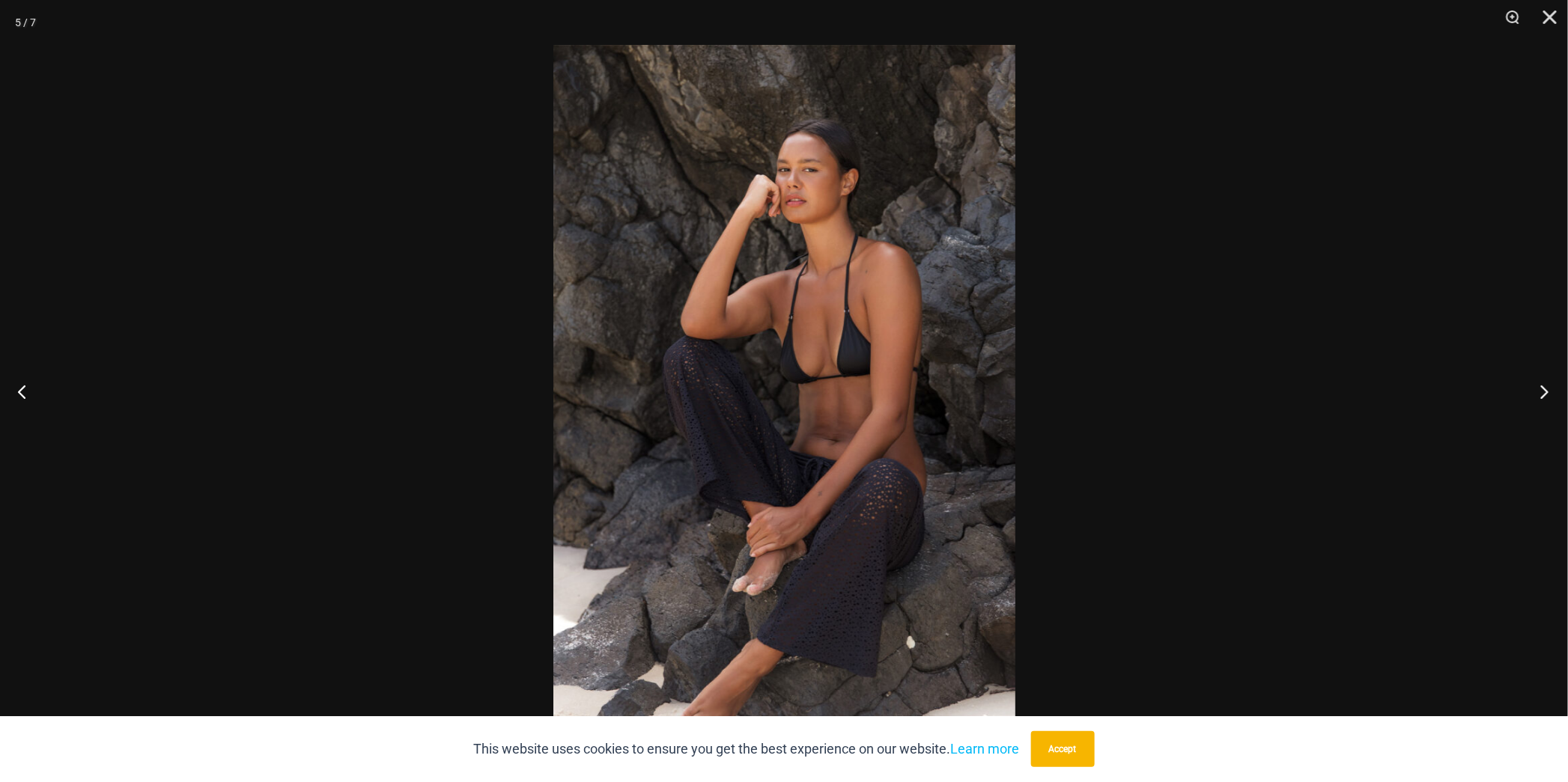
click at [1544, 386] on button "Next" at bounding box center [1541, 392] width 56 height 75
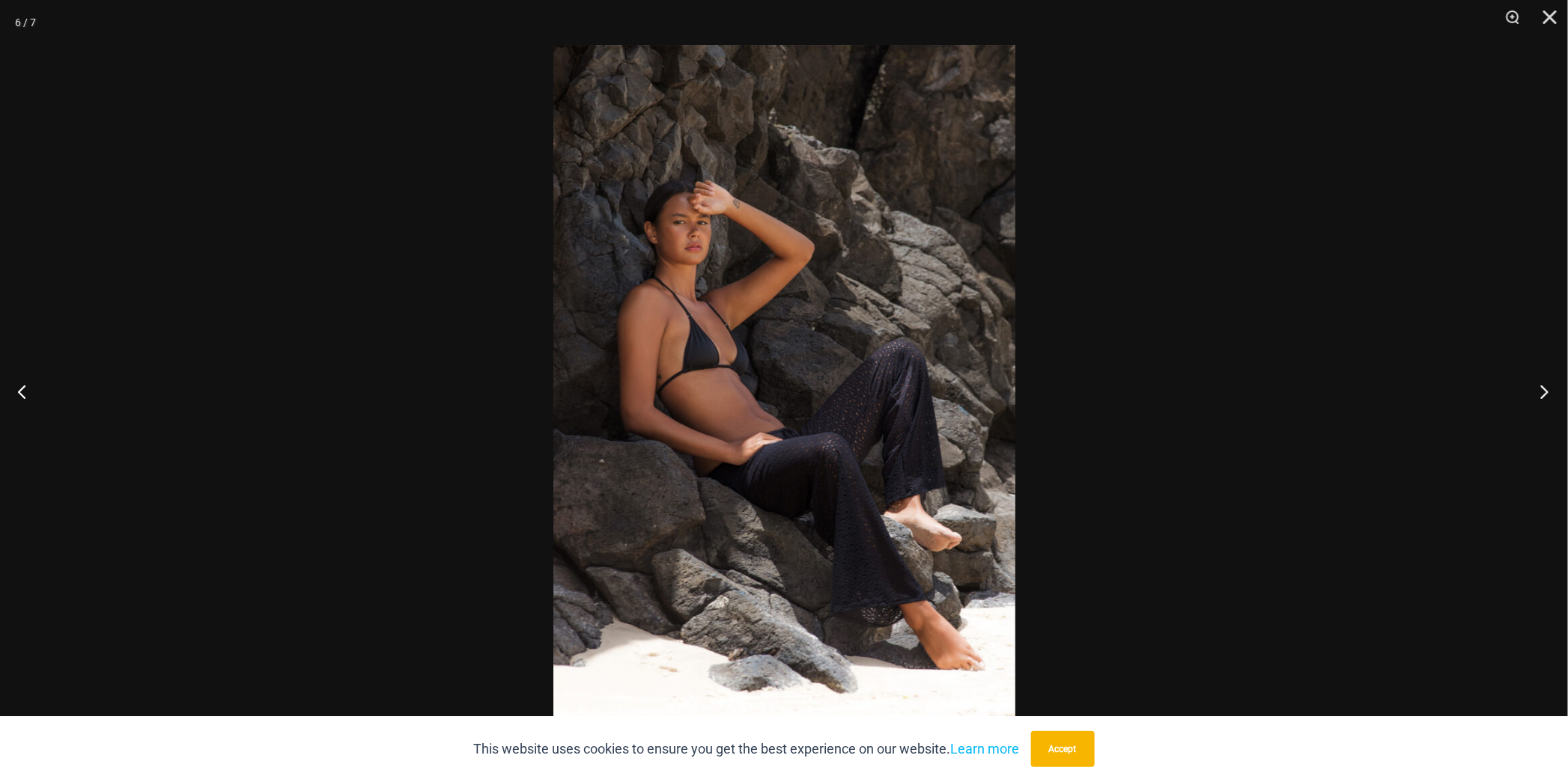
click at [1544, 386] on button "Next" at bounding box center [1541, 392] width 56 height 75
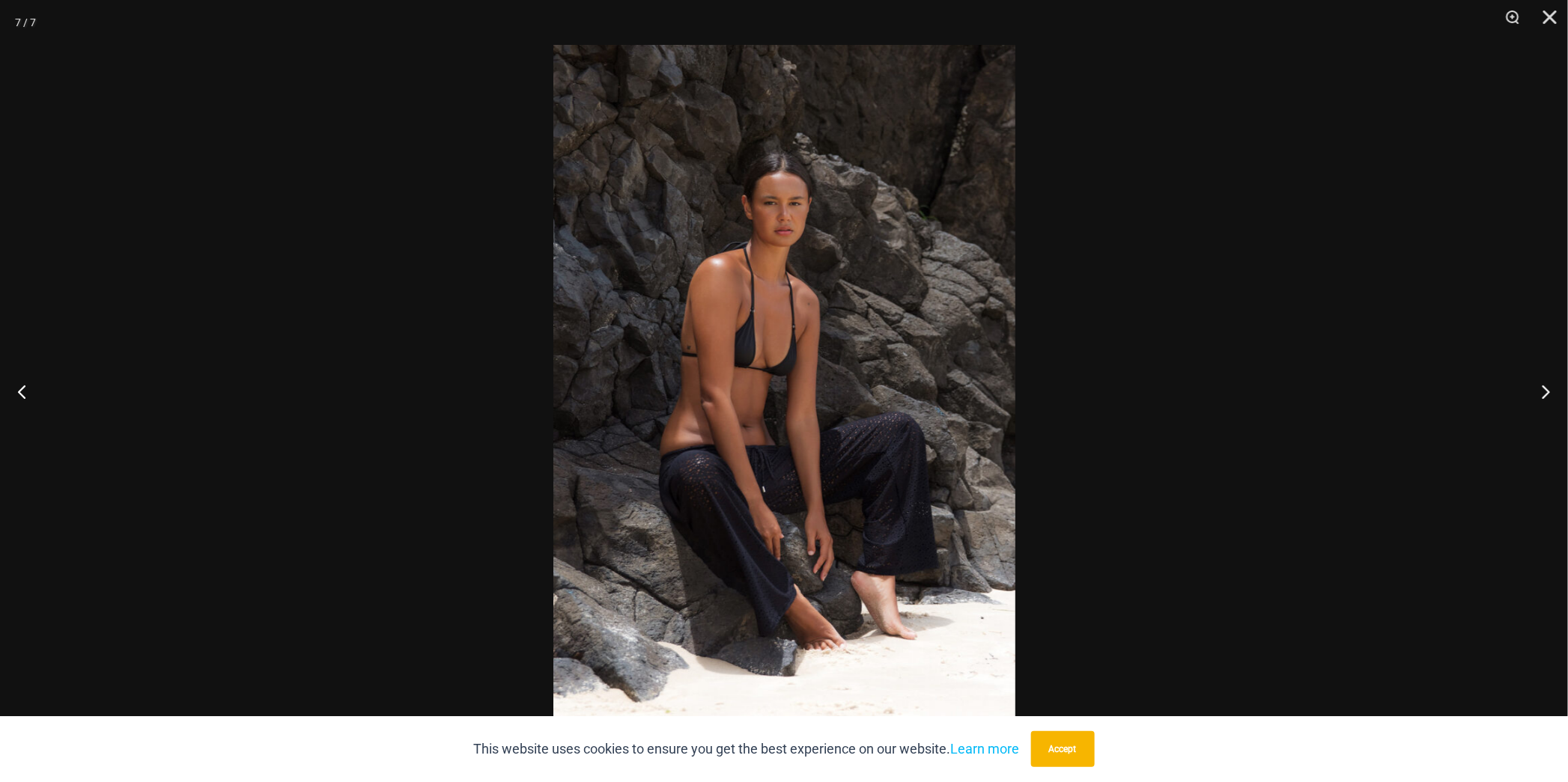
click at [1322, 373] on div at bounding box center [784, 391] width 1568 height 782
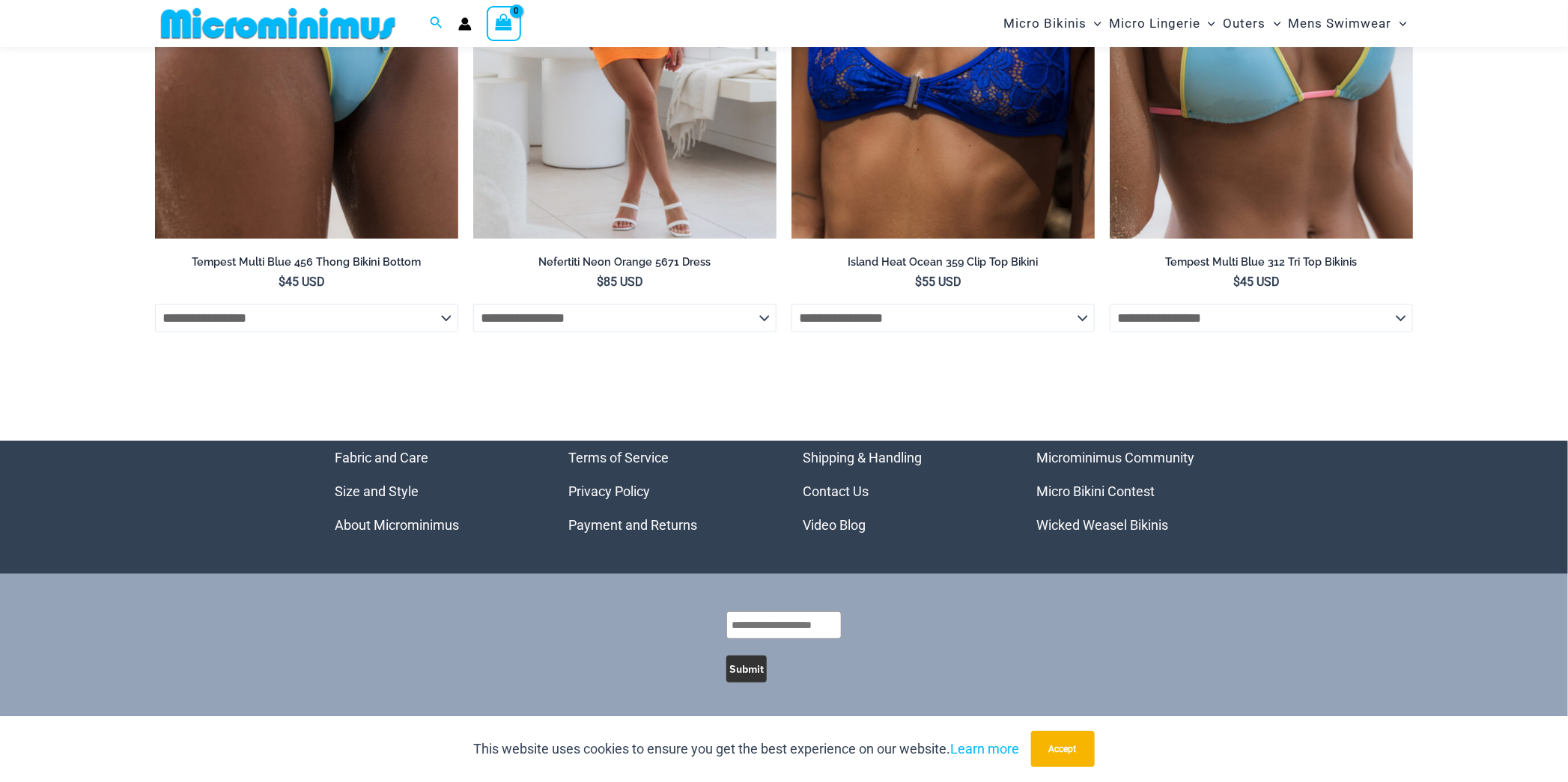
scroll to position [5868, 0]
